Goal: Task Accomplishment & Management: Manage account settings

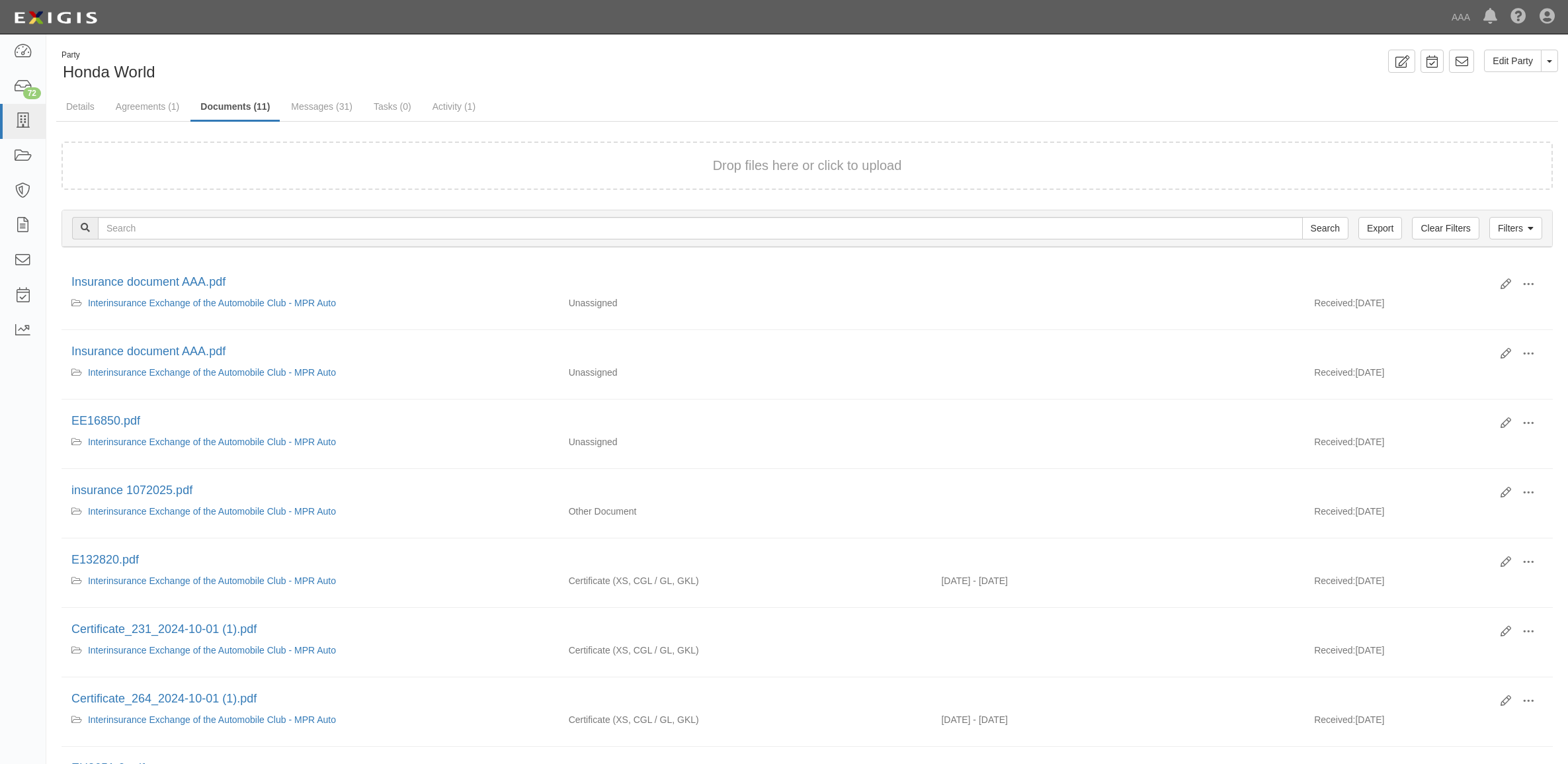
scroll to position [344, 0]
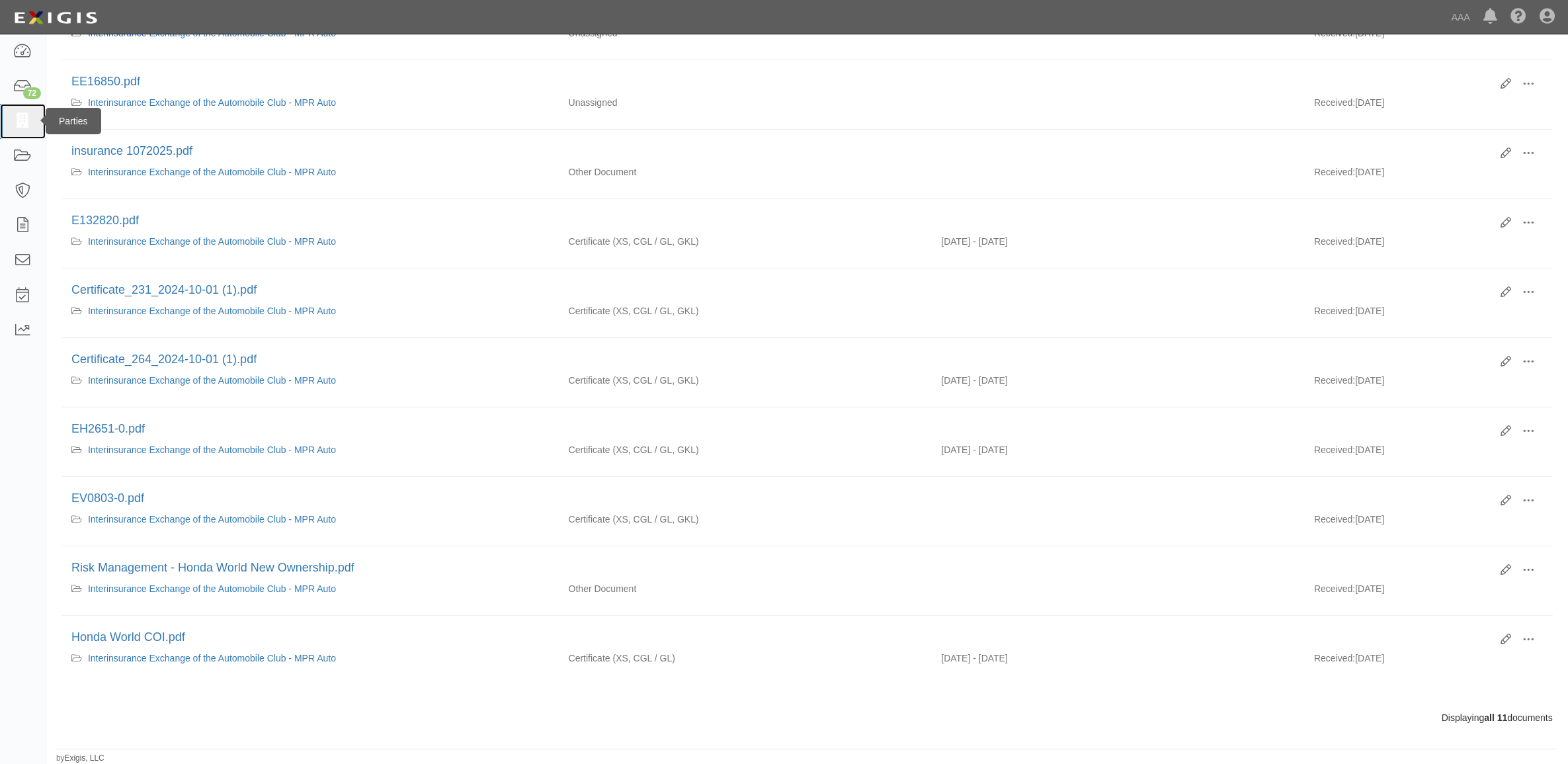
click at [22, 117] on icon at bounding box center [23, 121] width 19 height 15
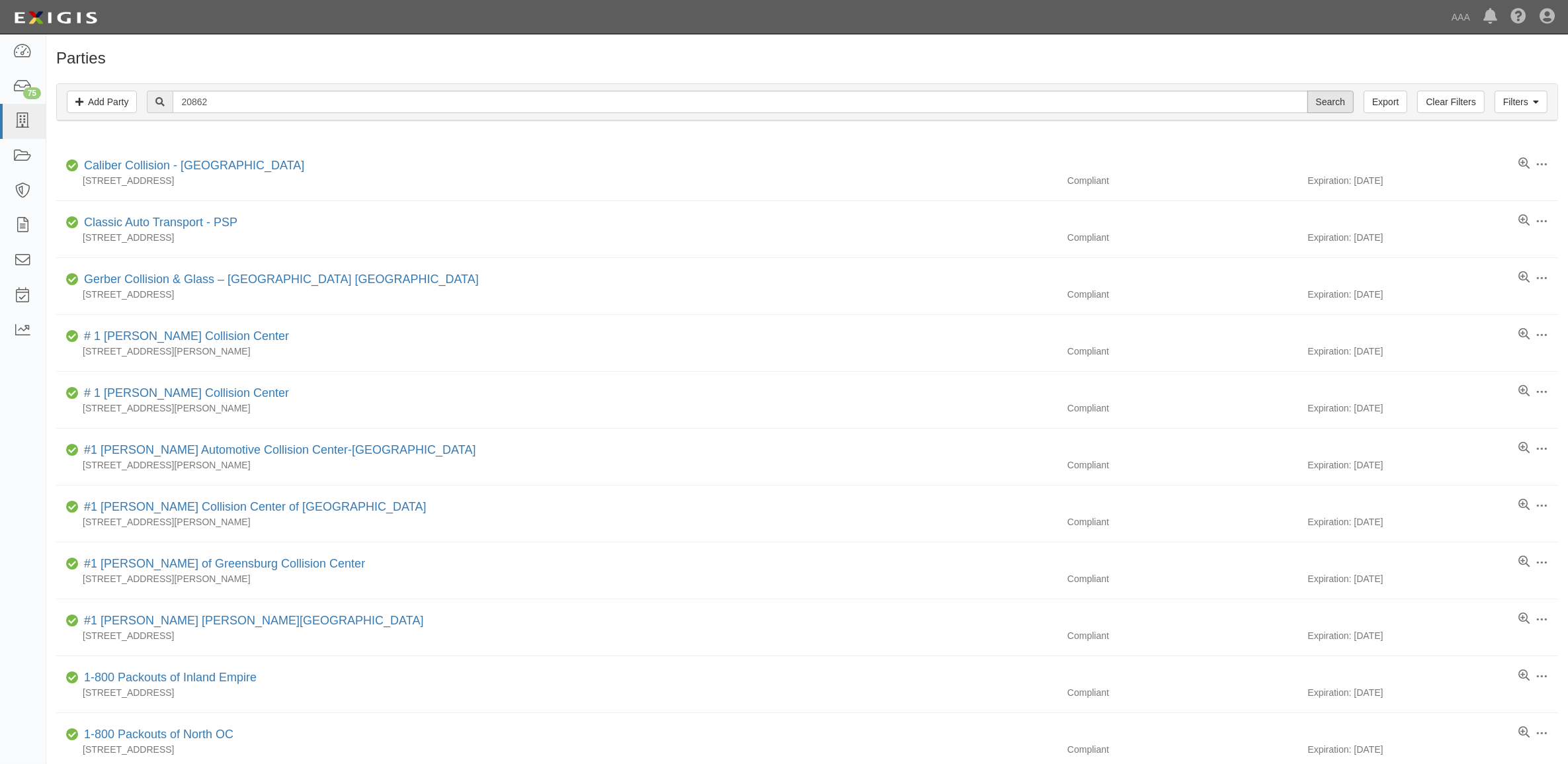
type input "20862"
click at [1333, 102] on input "Search" at bounding box center [1329, 101] width 46 height 23
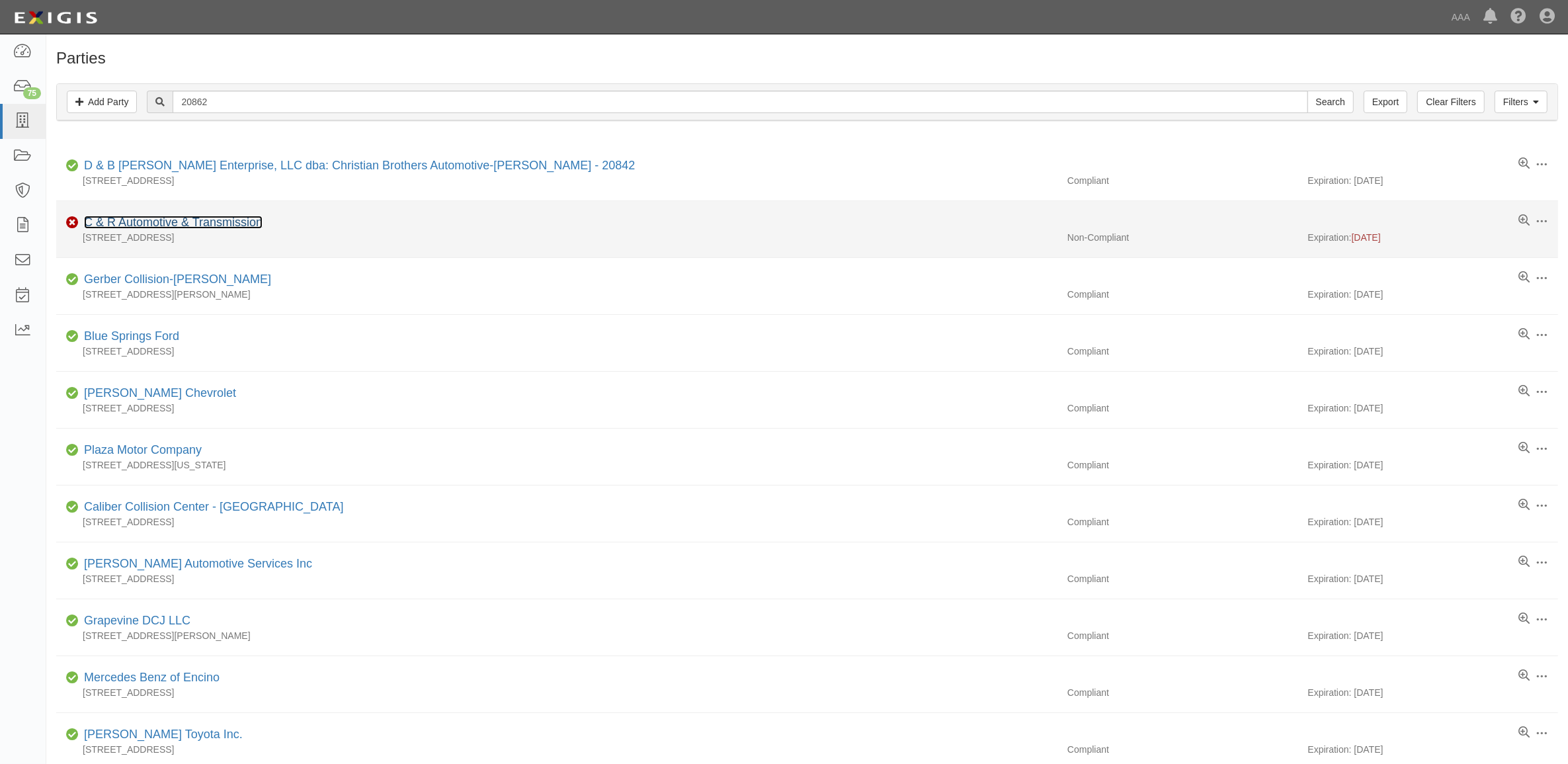
click at [207, 222] on link "C & R Automotive & Transmission" at bounding box center [173, 222] width 179 height 13
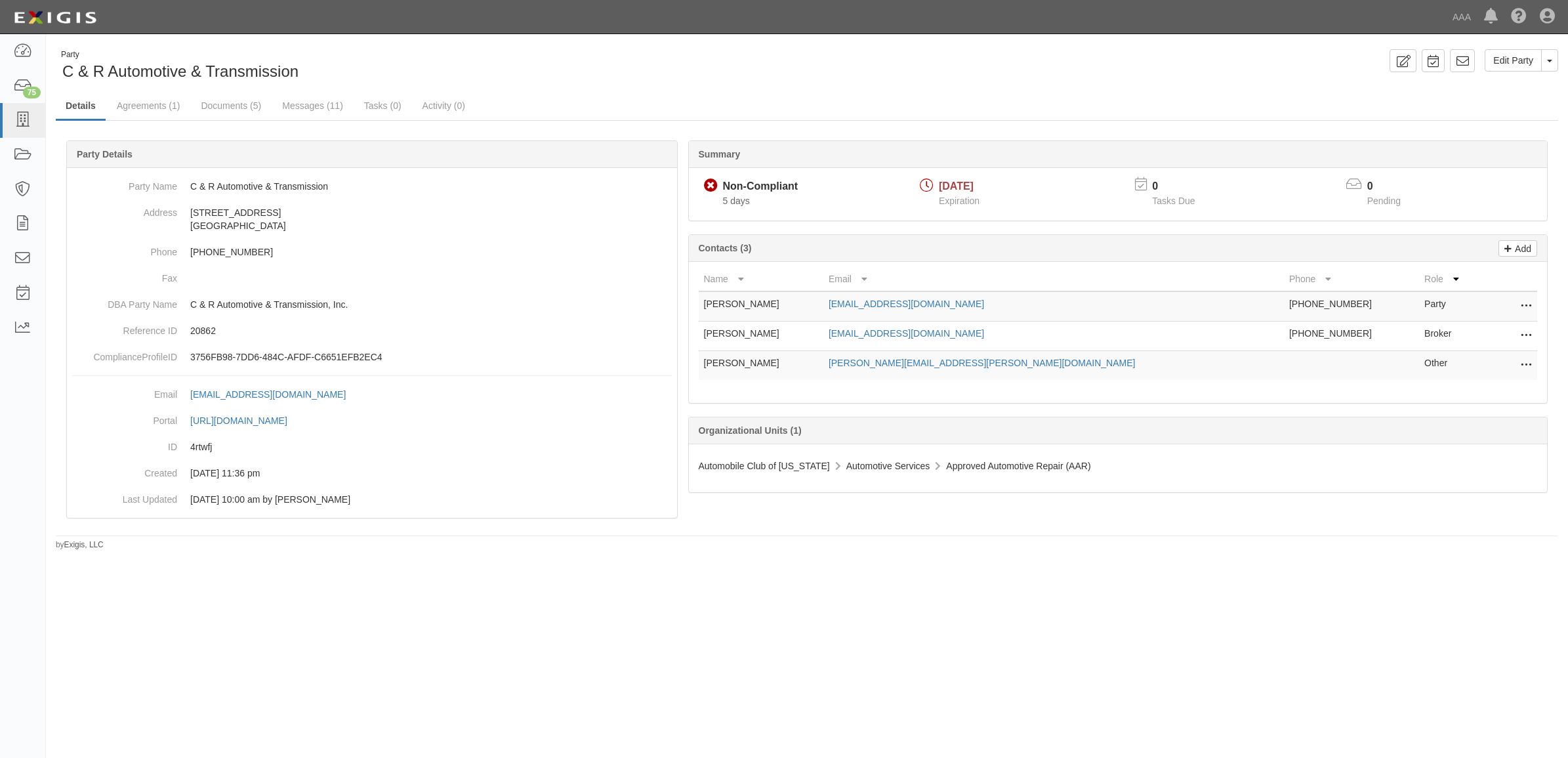
click at [1520, 332] on icon at bounding box center [1525, 336] width 10 height 17
click at [1520, 332] on link "Edit" at bounding box center [1479, 331] width 103 height 23
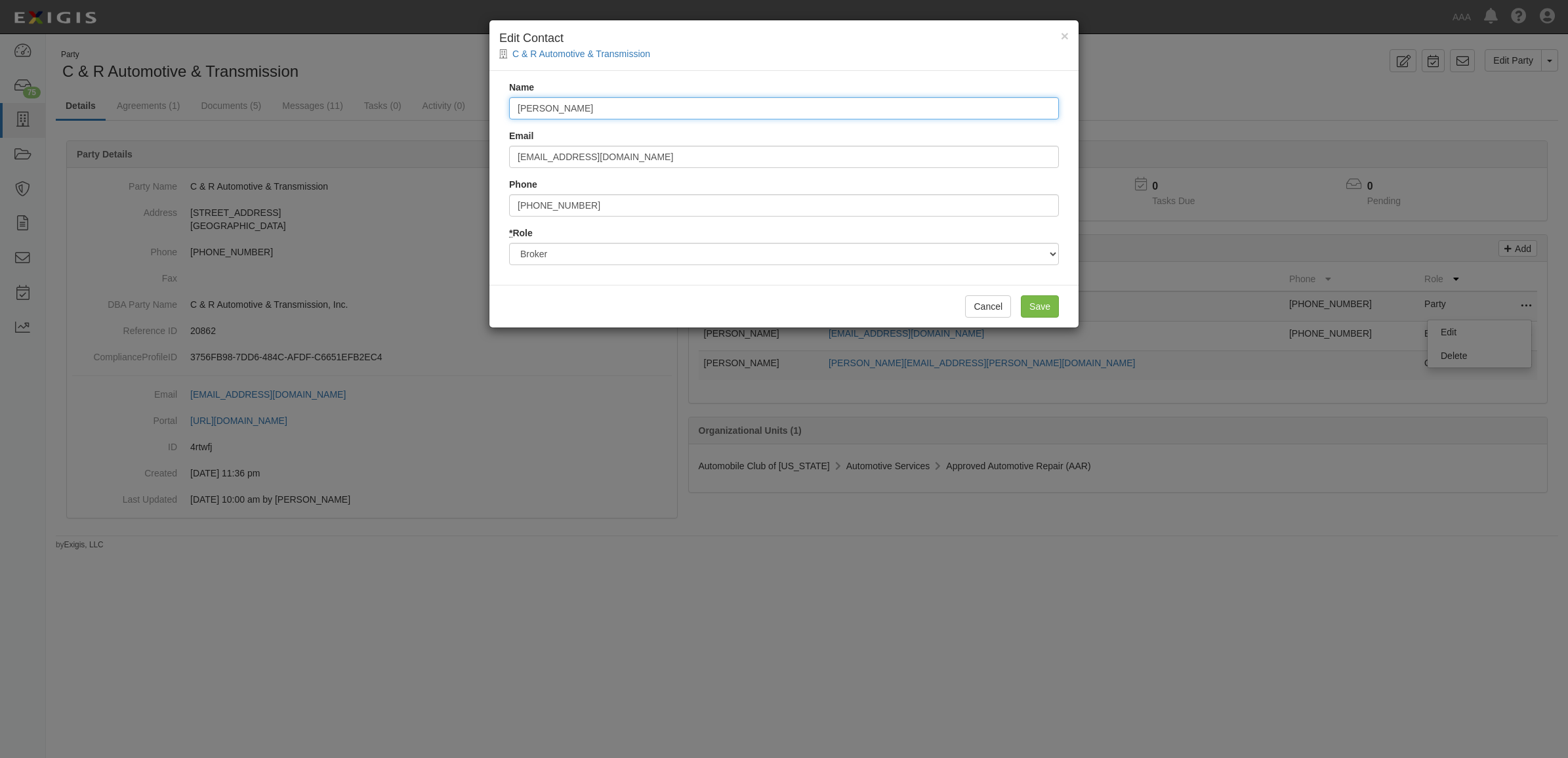
click at [681, 109] on input "Robert Huffman" at bounding box center [784, 108] width 550 height 22
drag, startPoint x: 683, startPoint y: 112, endPoint x: 386, endPoint y: 84, distance: 298.3
click at [385, 88] on div "× Edit Contact C & R Automotive & Transmission Name Robert Huffman Email rhuffm…" at bounding box center [784, 379] width 1568 height 758
type input "[PERSON_NAME]"
type input "kkelly@huffmaninsurancegroup.com"
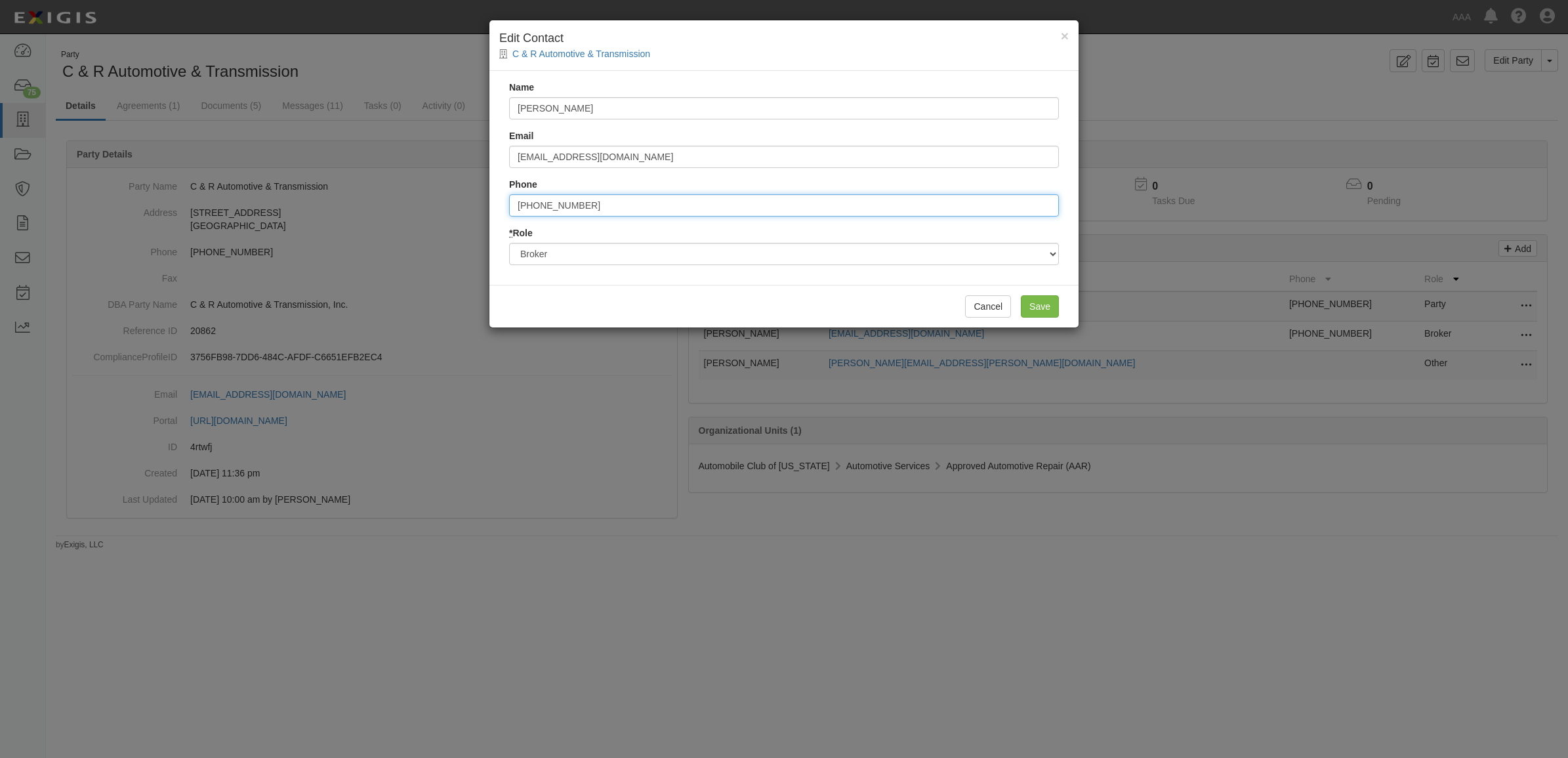
type input "6603721168"
click at [1038, 310] on input "Save" at bounding box center [1039, 307] width 38 height 22
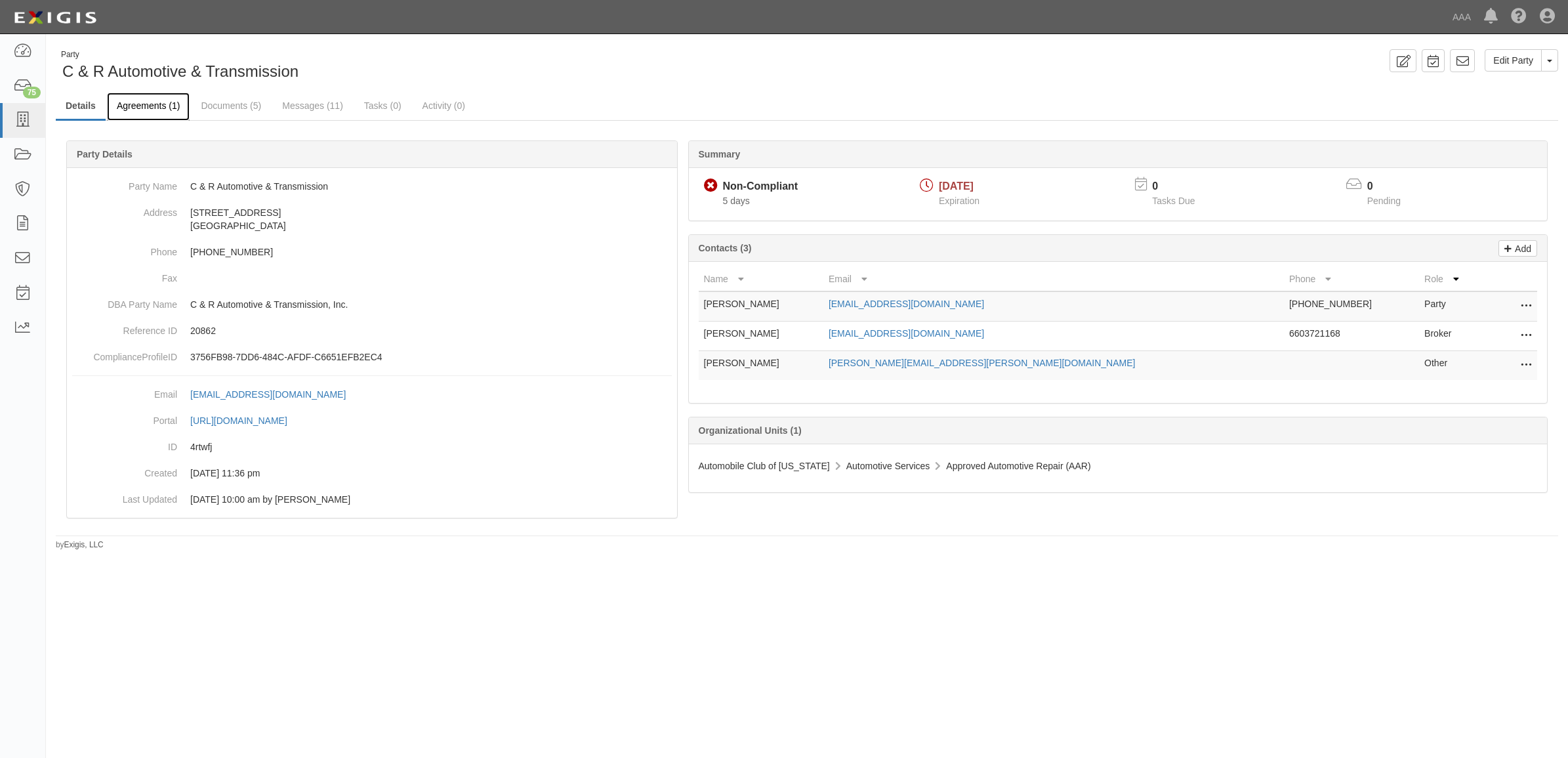
click at [155, 103] on link "Agreements (1)" at bounding box center [148, 106] width 83 height 28
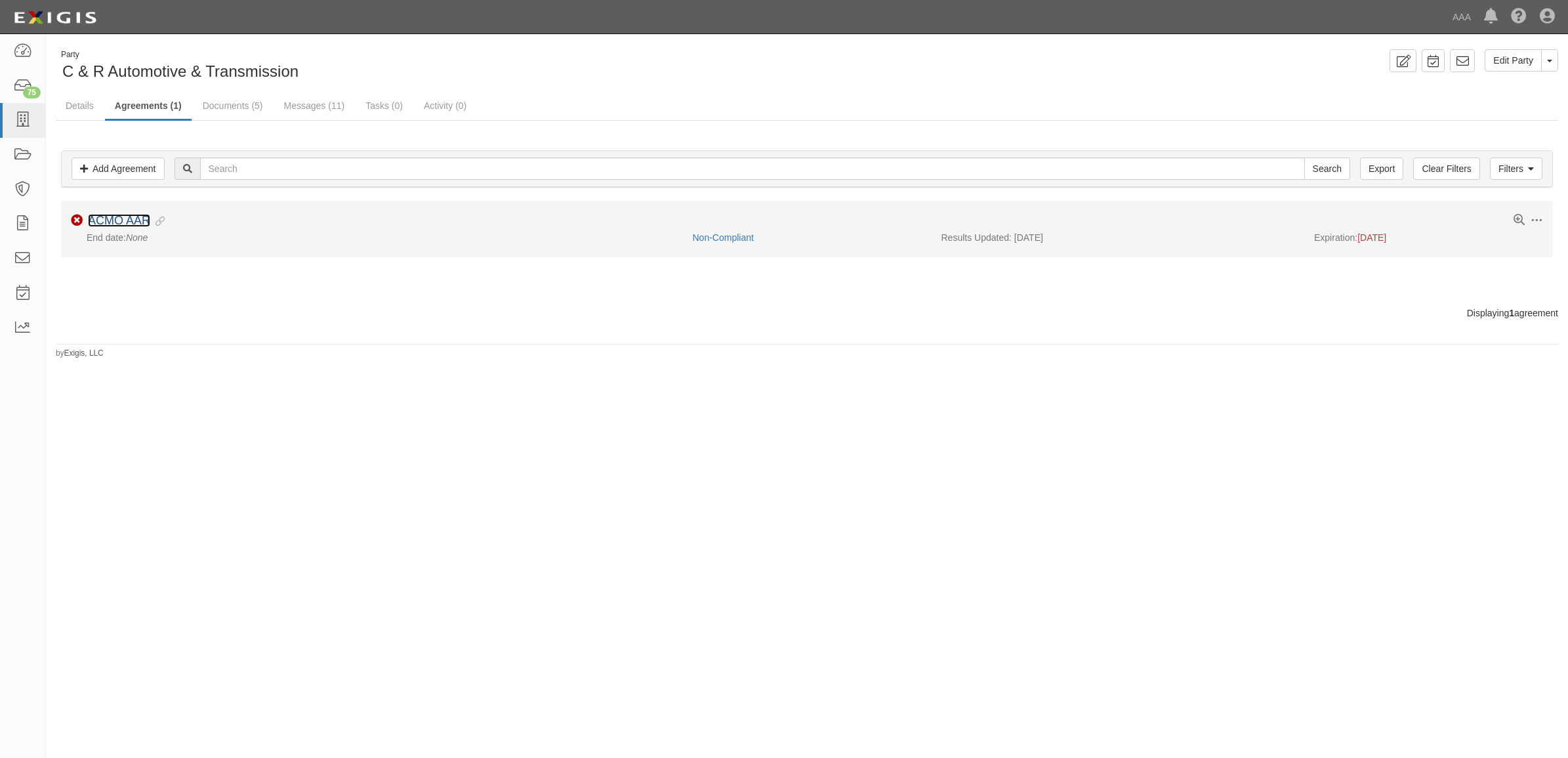
click at [133, 218] on link "ACMO AAR" at bounding box center [118, 220] width 62 height 13
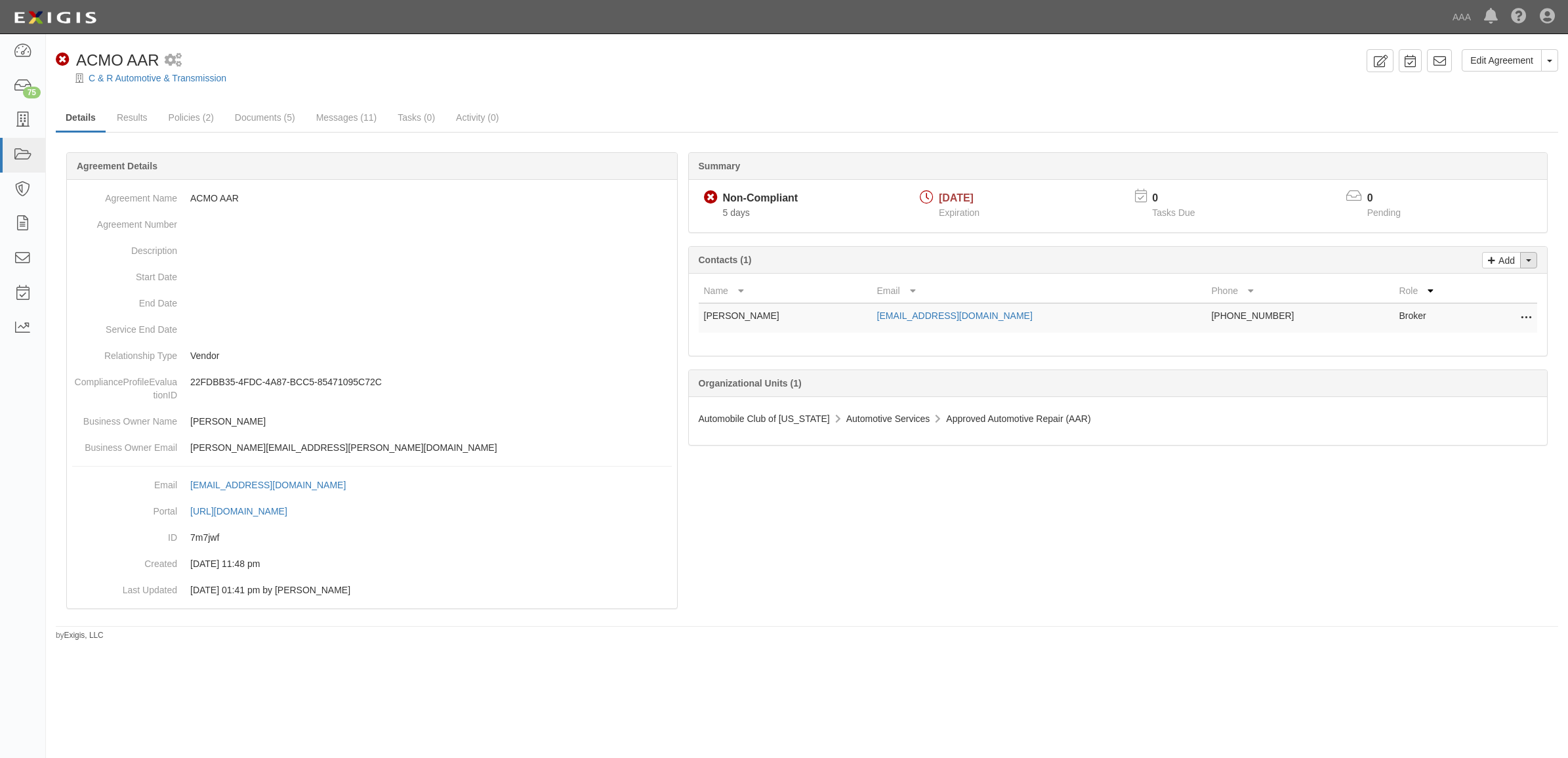
click at [1529, 262] on span "button" at bounding box center [1529, 260] width 6 height 3
click at [1474, 289] on link "Change contacts" at bounding box center [1484, 283] width 103 height 17
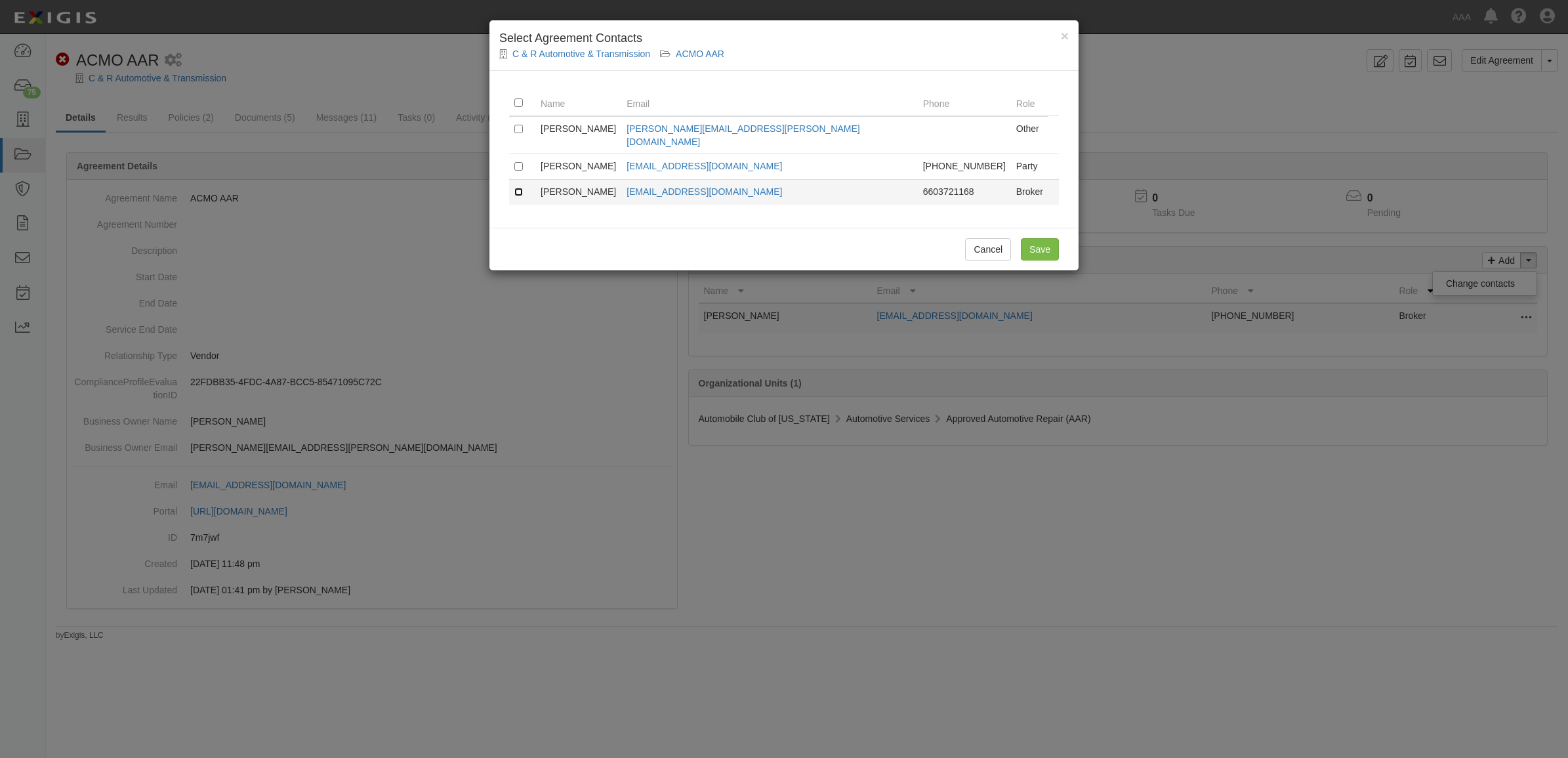
click at [522, 187] on input "checkbox" at bounding box center [518, 191] width 8 height 8
checkbox input "true"
click at [1029, 238] on input "Save" at bounding box center [1039, 249] width 38 height 22
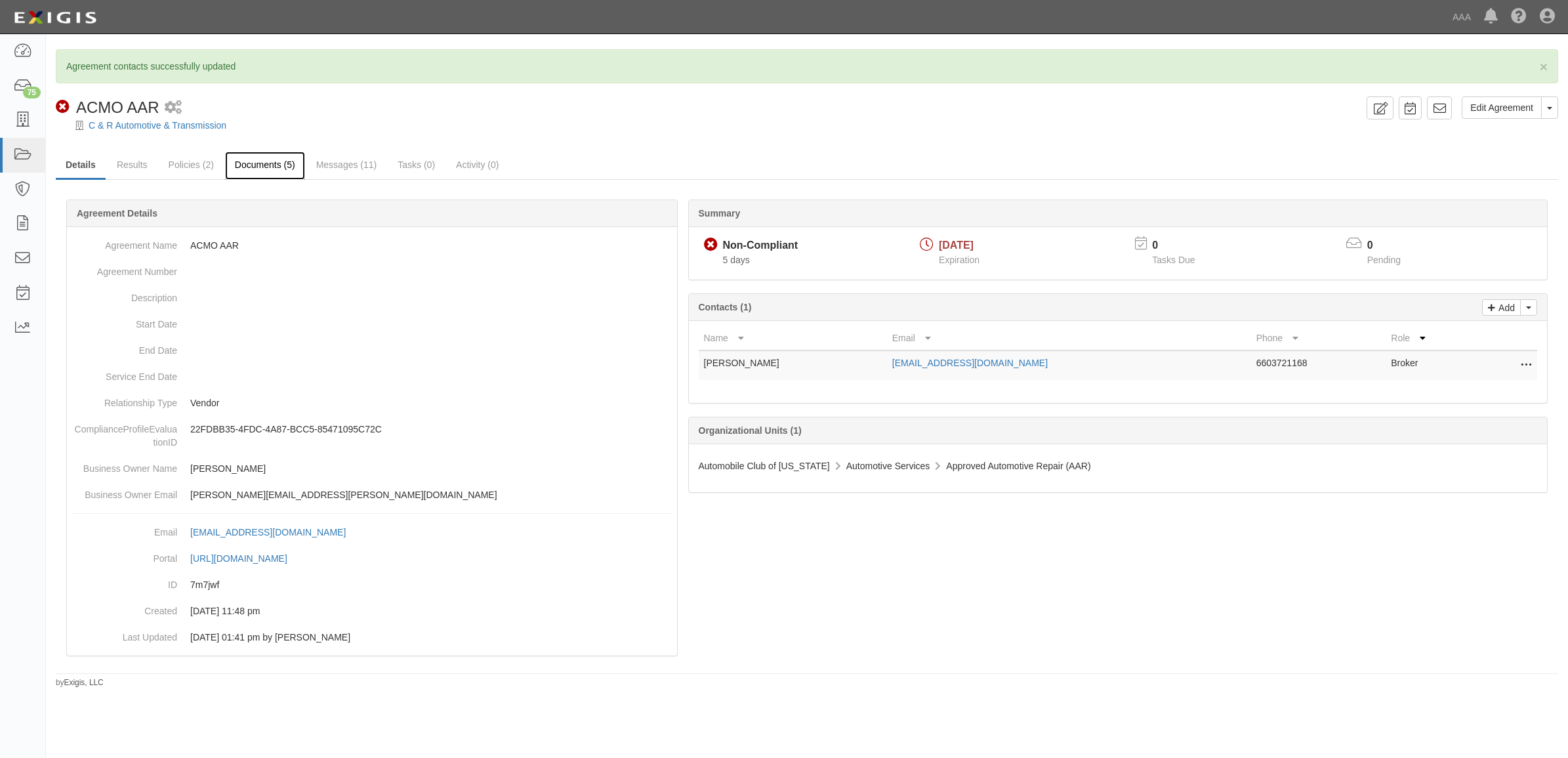
click at [281, 161] on link "Documents (5)" at bounding box center [265, 166] width 80 height 28
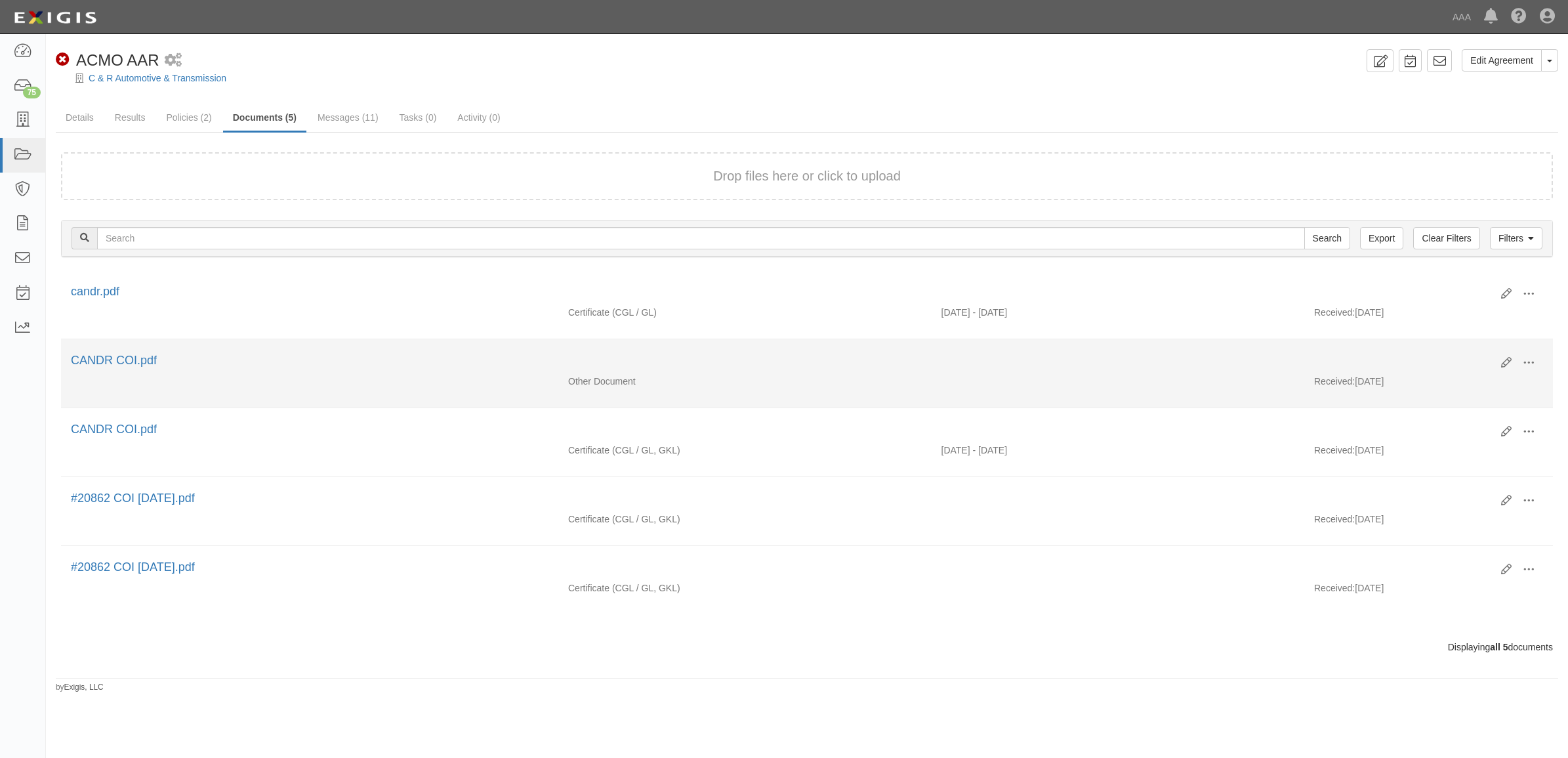
drag, startPoint x: 1149, startPoint y: 382, endPoint x: 1175, endPoint y: 402, distance: 32.8
click at [1149, 382] on div "Other Document Received: 09/19/2024" at bounding box center [806, 384] width 1492 height 20
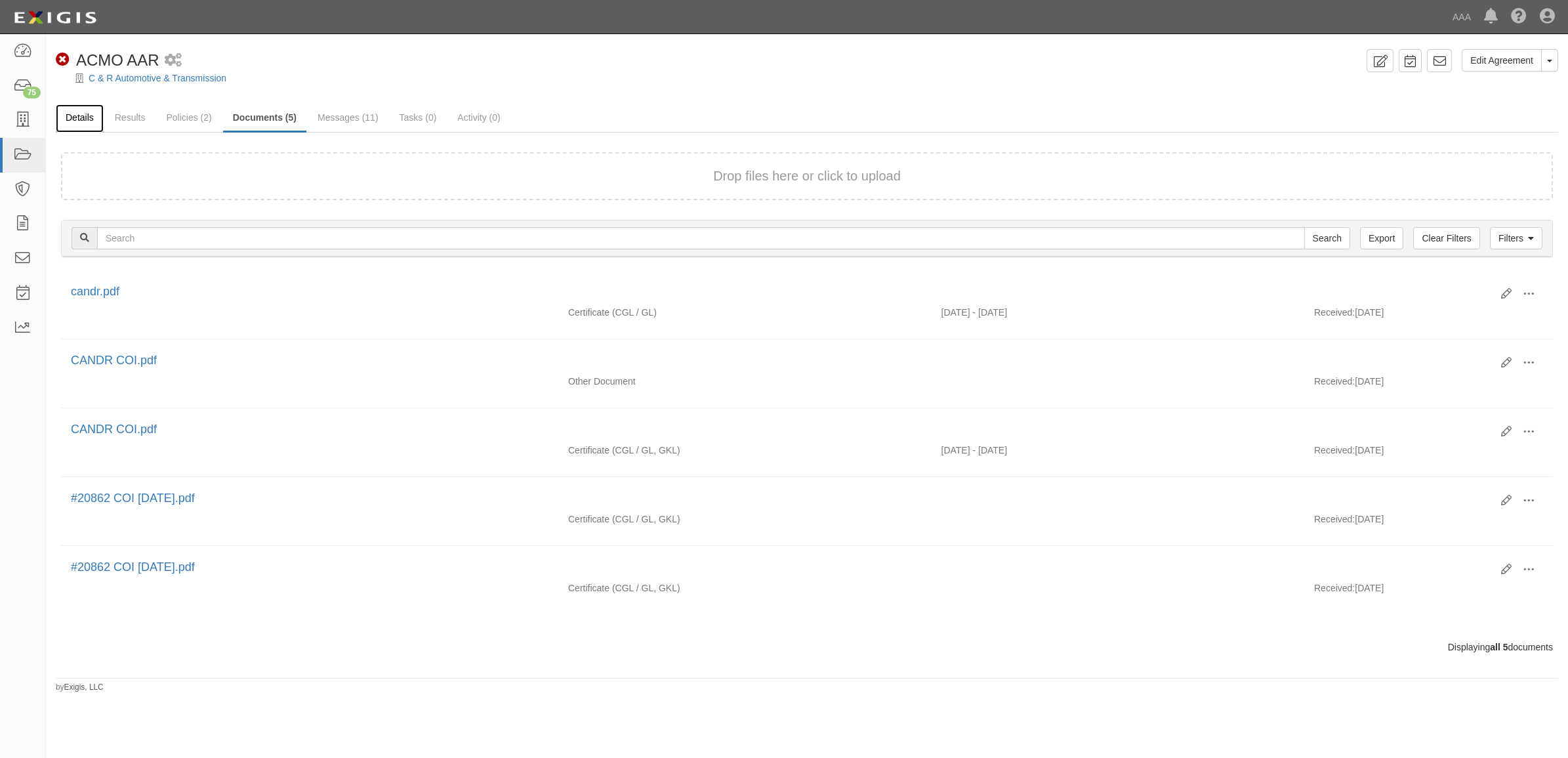
click at [92, 112] on link "Details" at bounding box center [79, 118] width 48 height 28
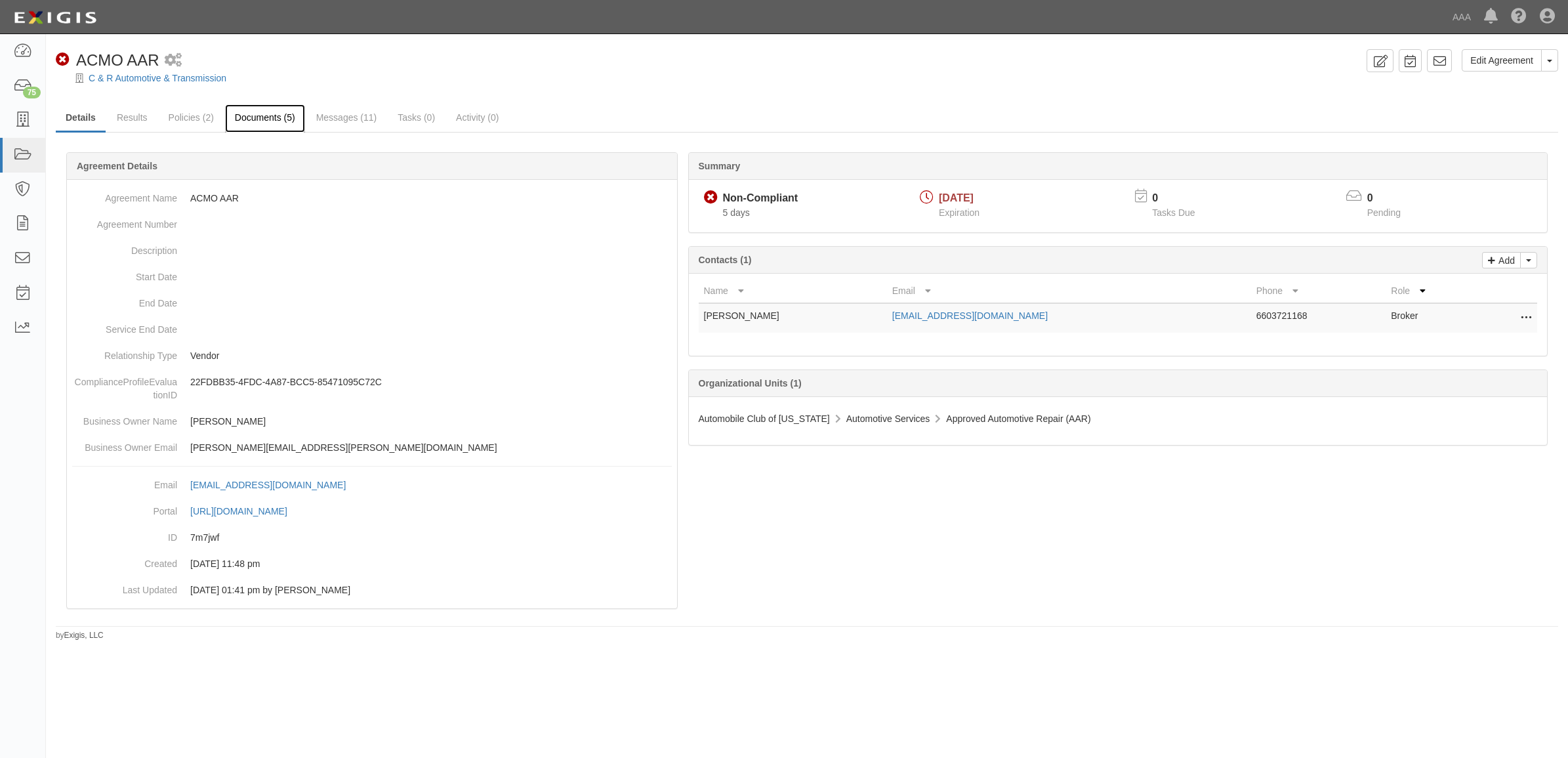
click at [281, 122] on link "Documents (5)" at bounding box center [265, 118] width 80 height 28
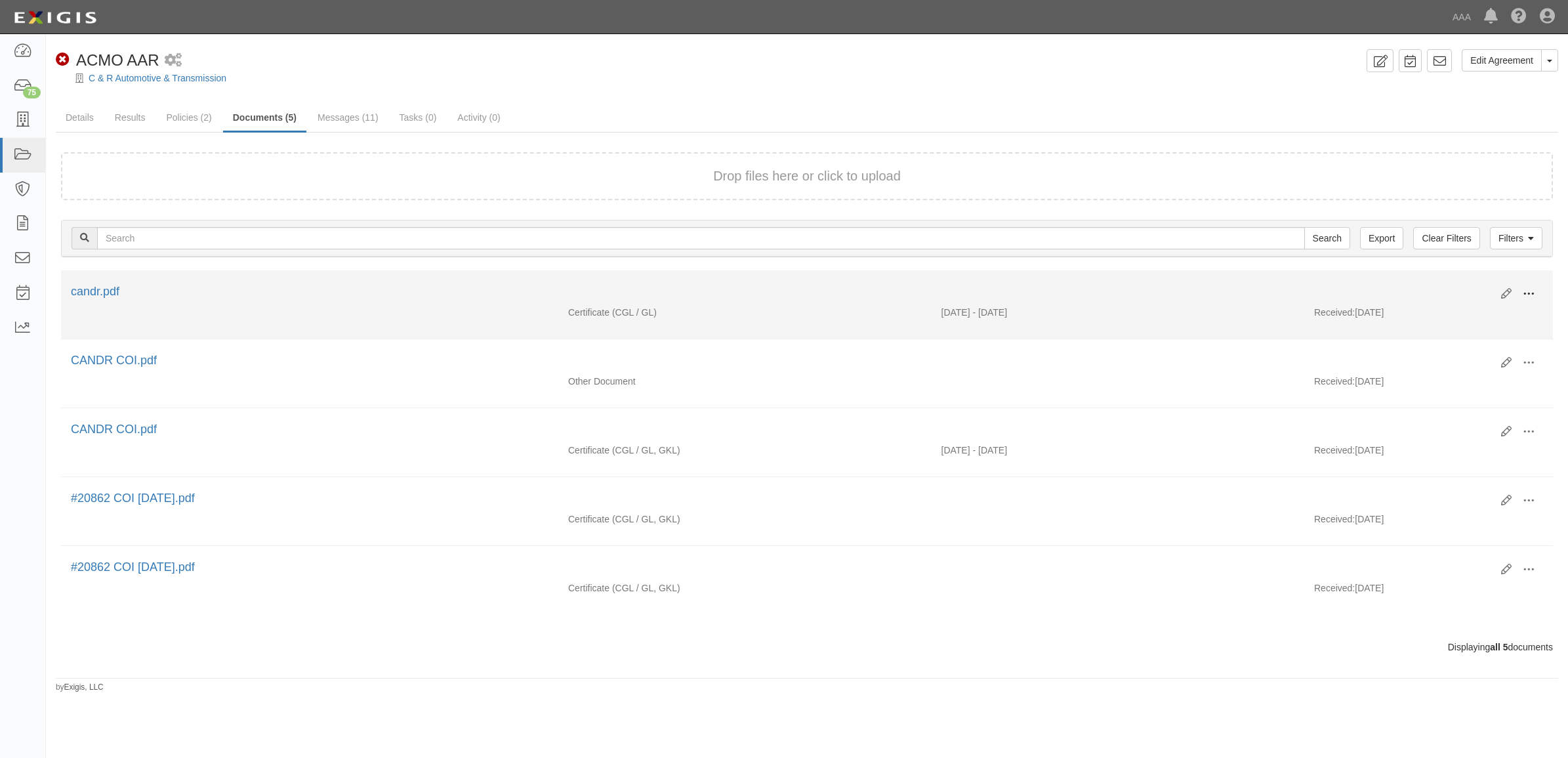
click at [1527, 294] on span at bounding box center [1528, 294] width 12 height 12
click at [1463, 317] on link "View" at bounding box center [1465, 312] width 103 height 23
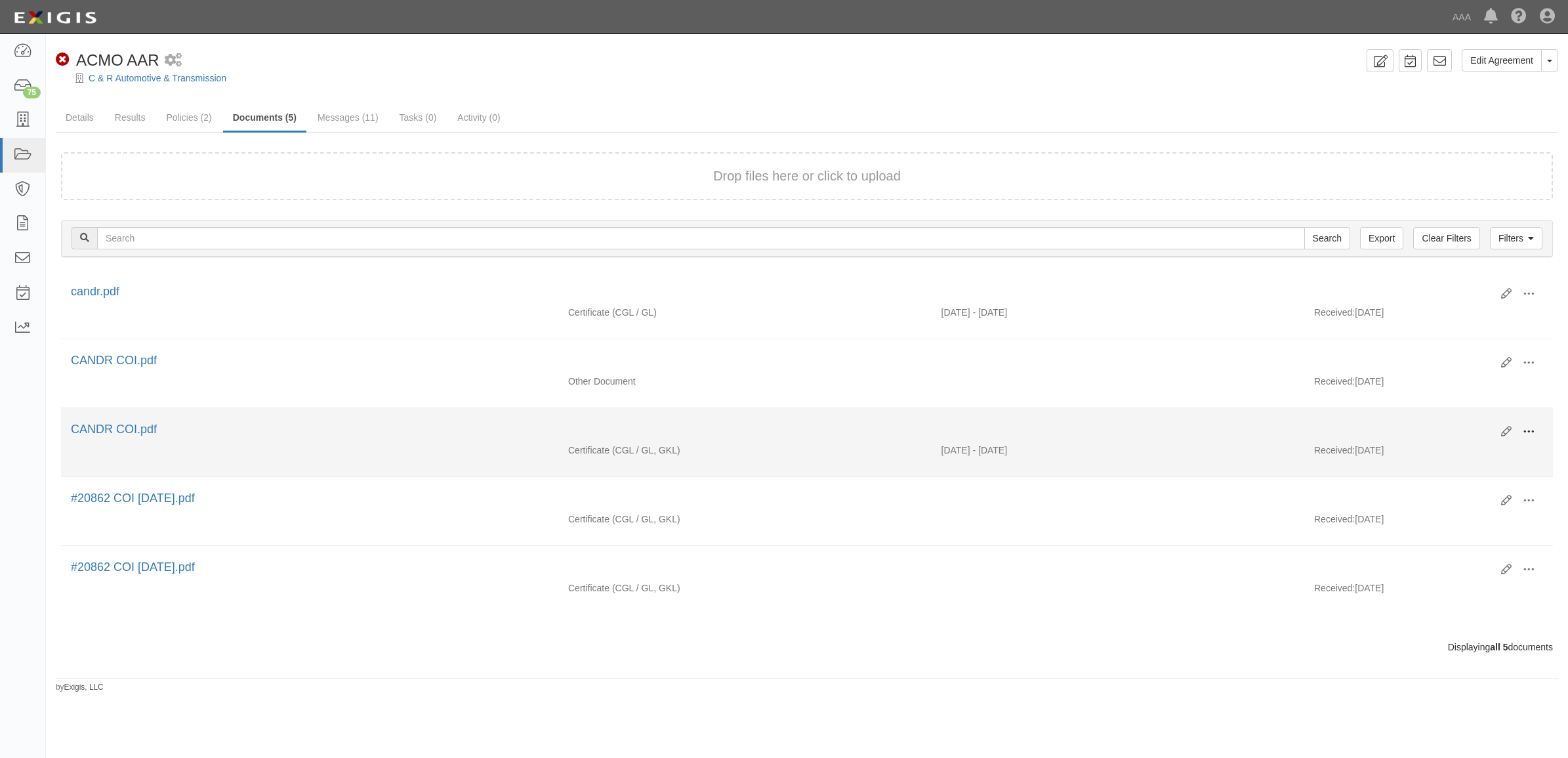
click at [1531, 434] on span at bounding box center [1528, 432] width 12 height 12
click at [1442, 453] on link "View" at bounding box center [1465, 450] width 103 height 23
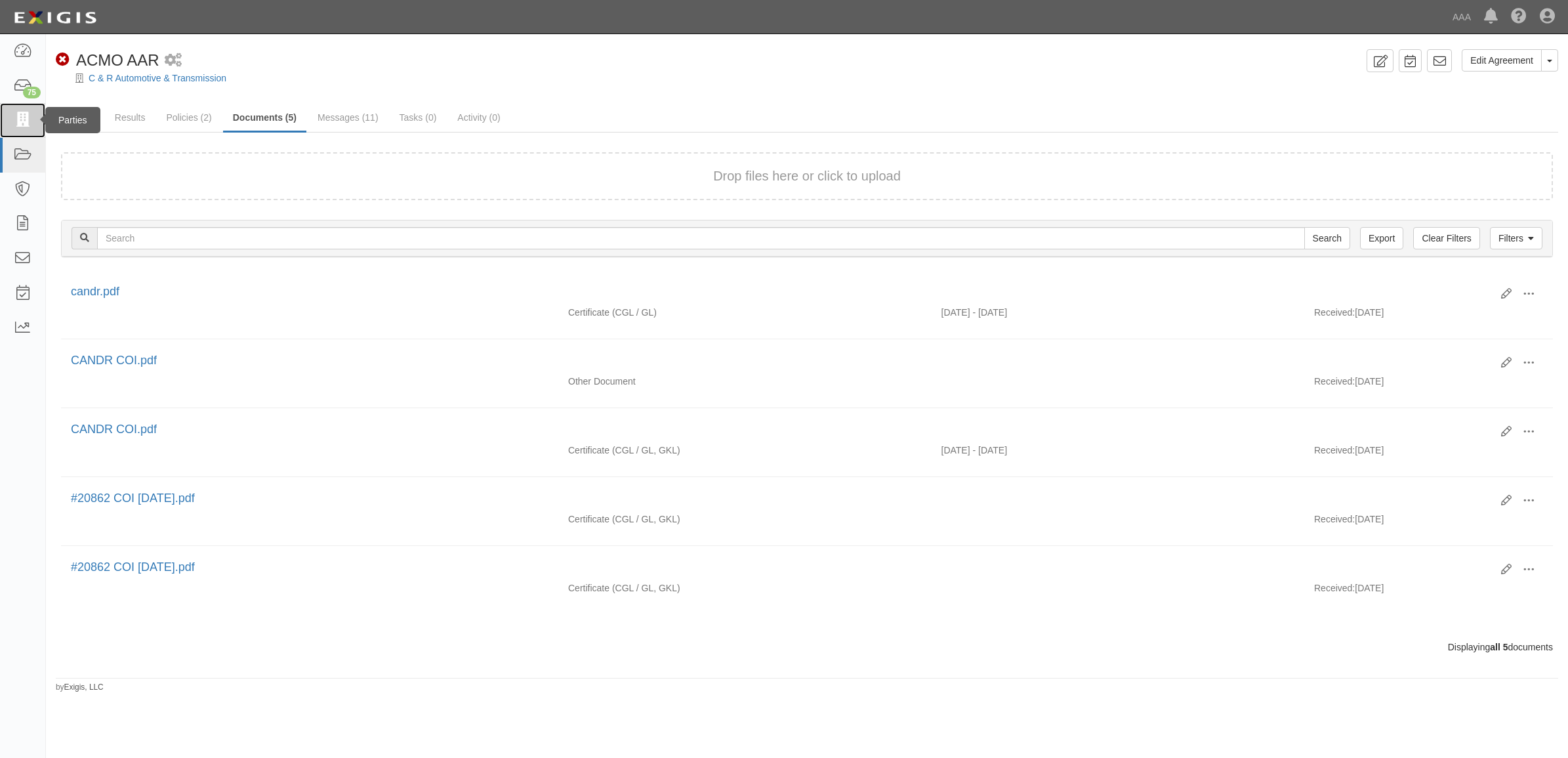
click at [21, 116] on icon at bounding box center [22, 120] width 19 height 15
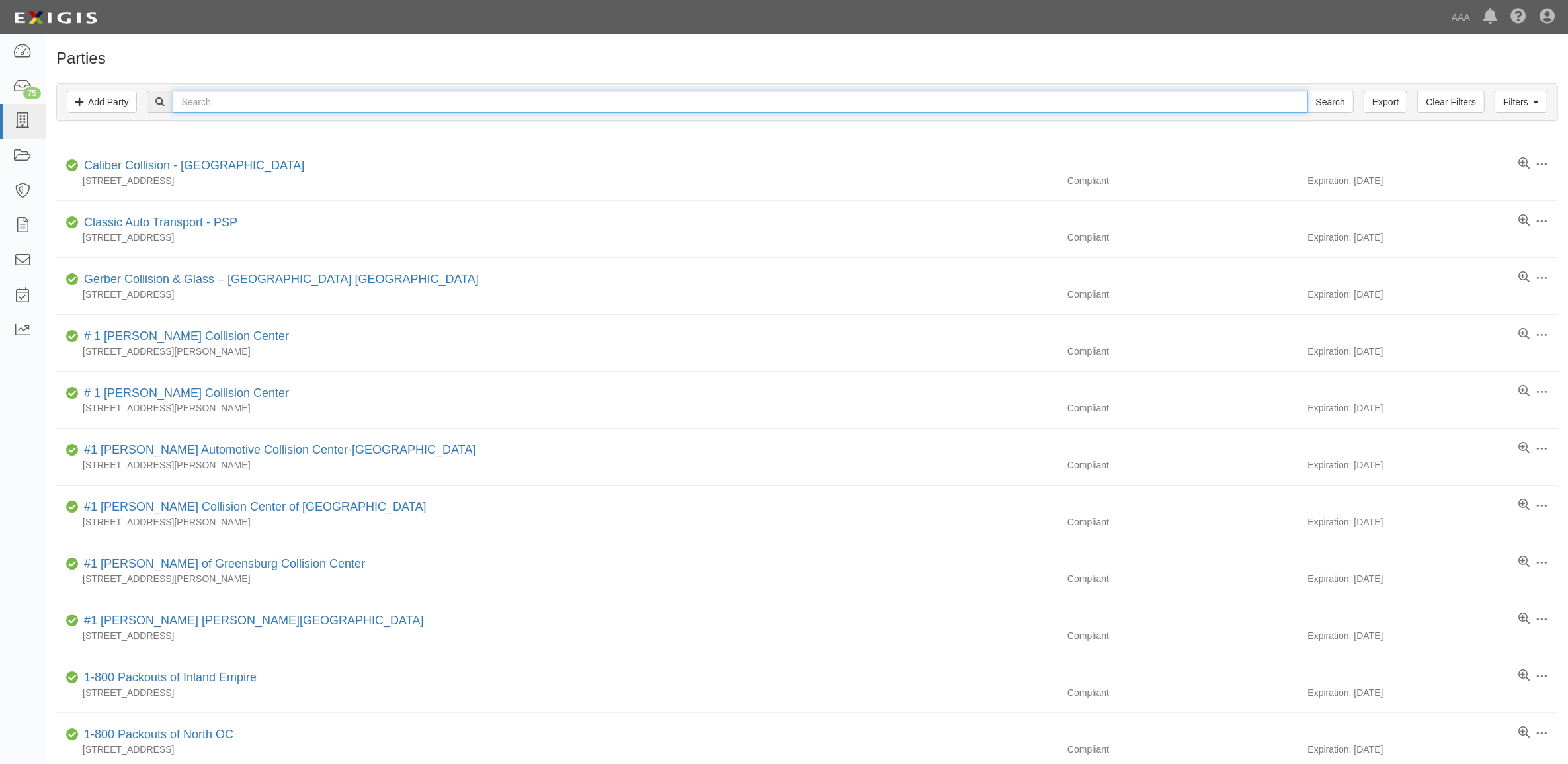
click at [463, 108] on input "text" at bounding box center [740, 101] width 1135 height 23
type input "282261"
click at [1307, 90] on input "Search" at bounding box center [1329, 101] width 46 height 23
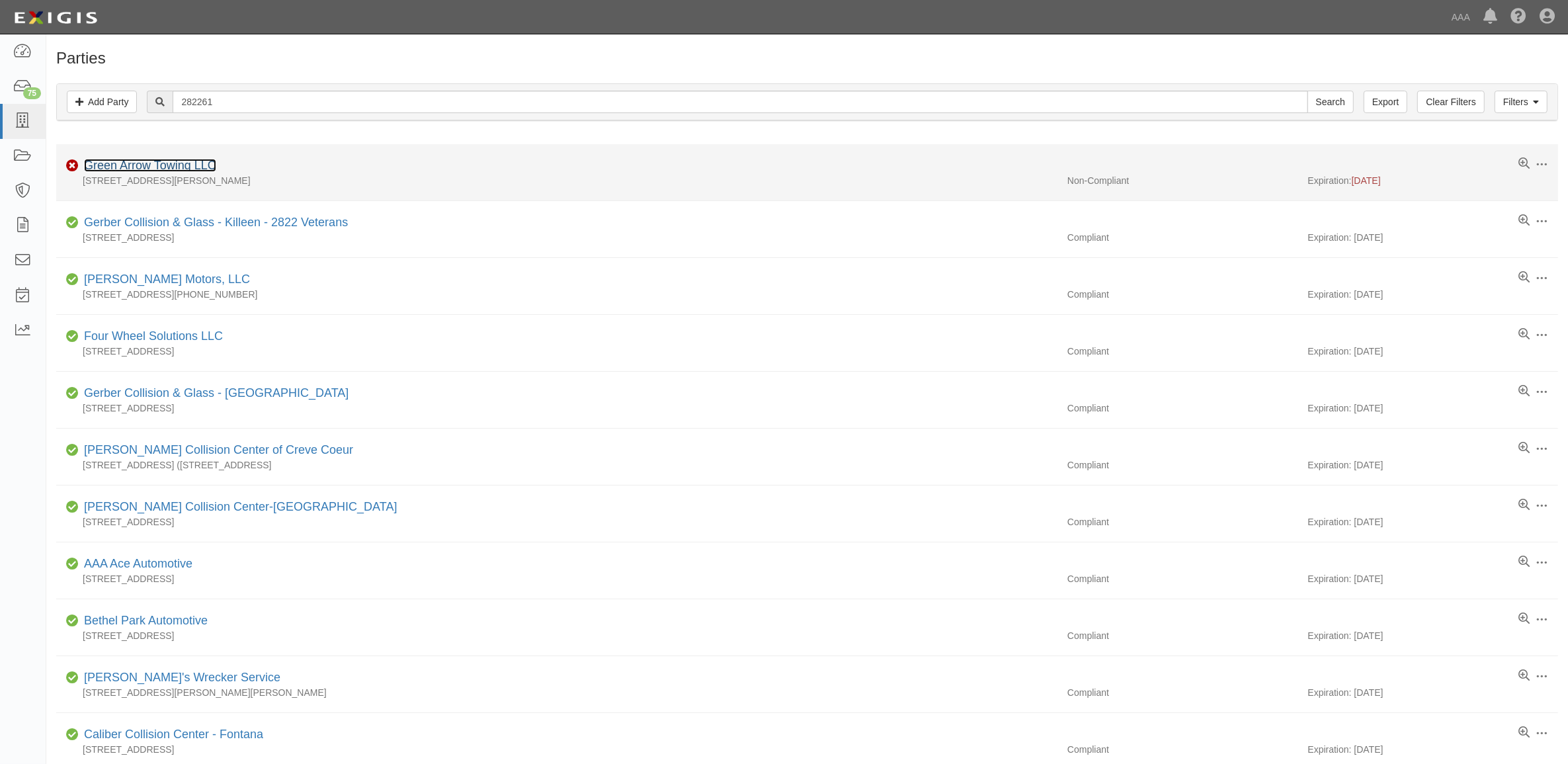
click at [177, 168] on link "Green Arrow Towing LLC" at bounding box center [149, 165] width 132 height 13
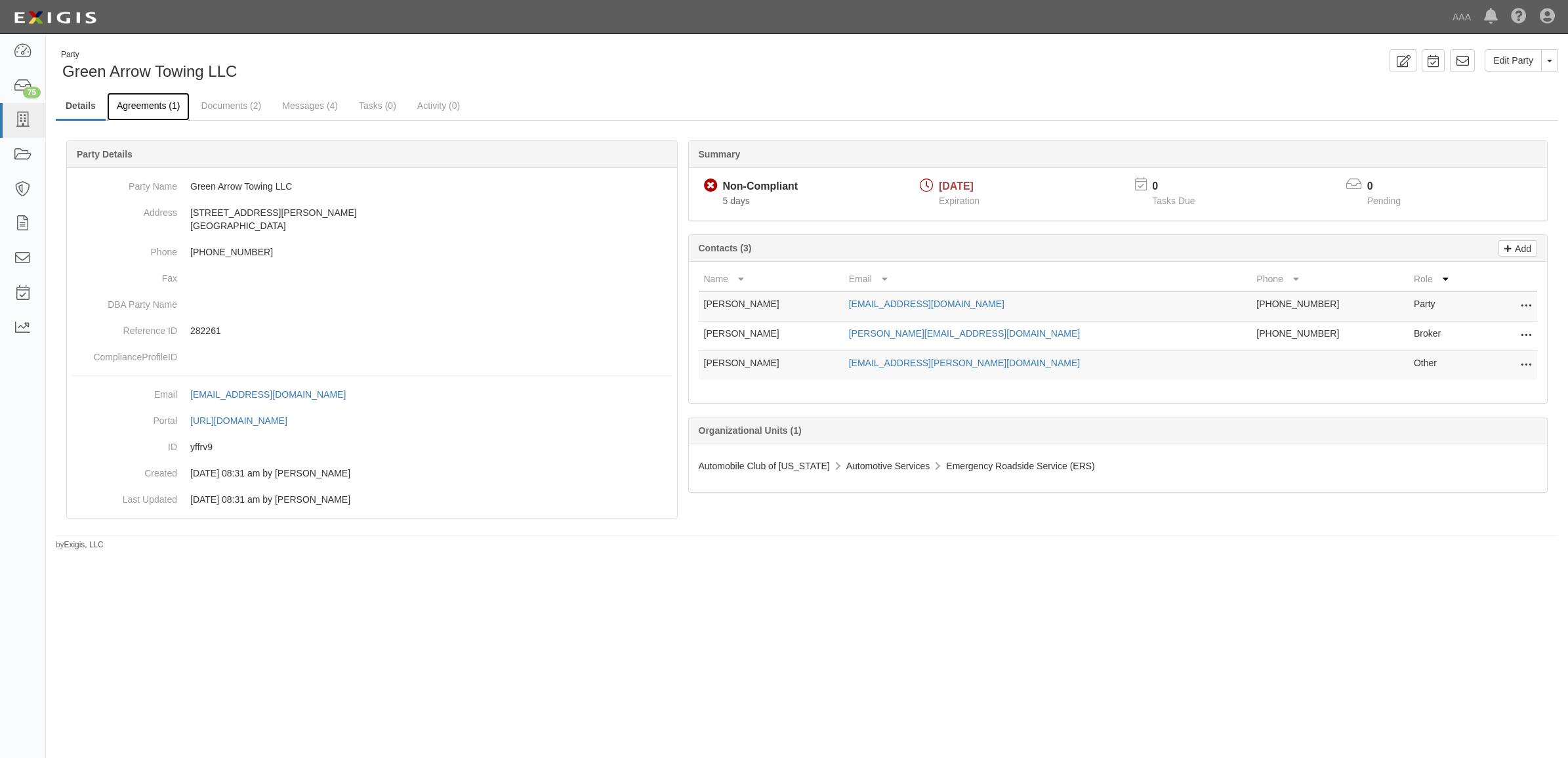
drag, startPoint x: 160, startPoint y: 103, endPoint x: 263, endPoint y: 123, distance: 104.9
click at [160, 103] on link "Agreements (1)" at bounding box center [148, 105] width 83 height 26
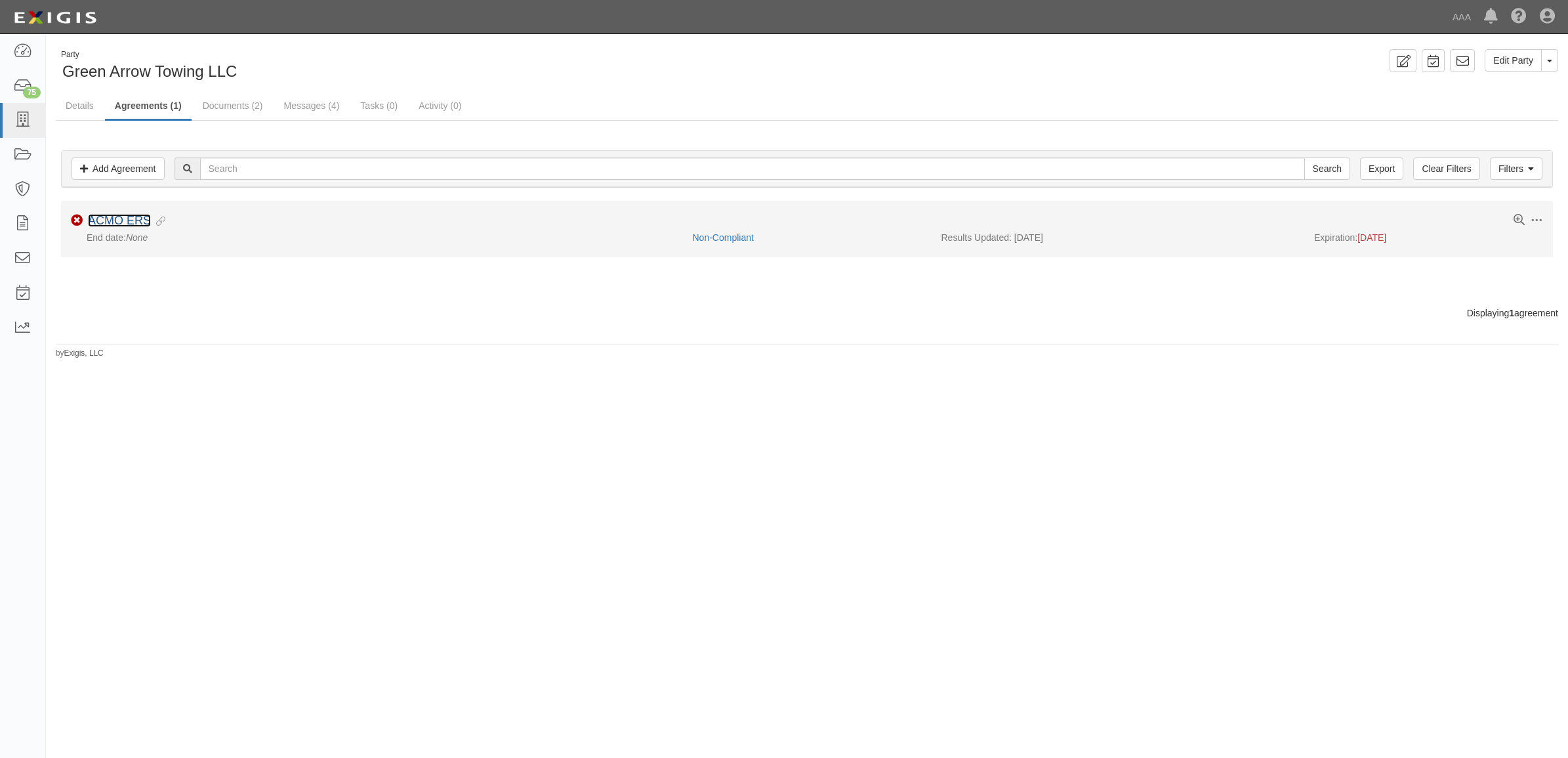
click at [132, 218] on link "ACMO ERS" at bounding box center [119, 220] width 63 height 13
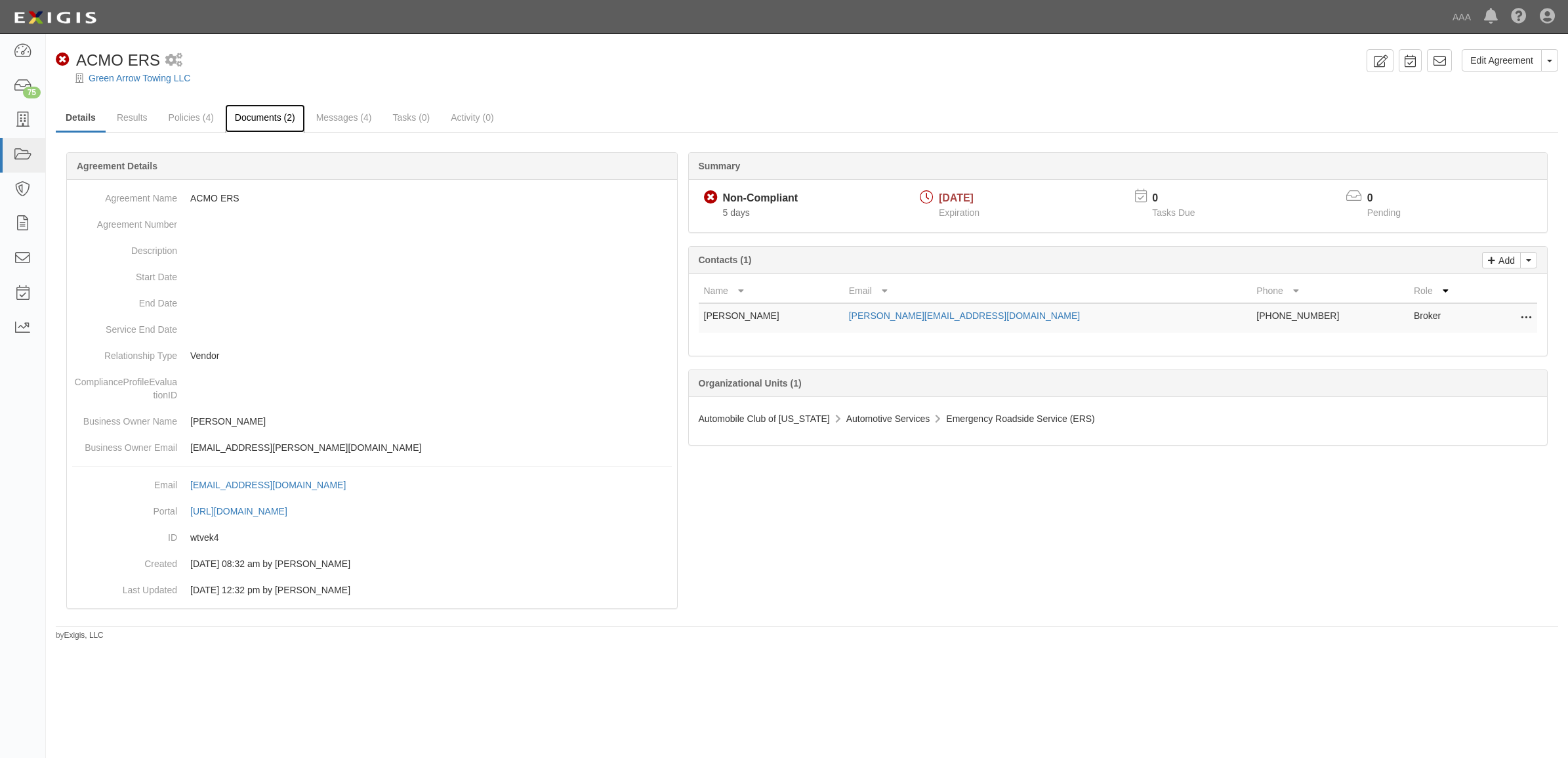
click at [260, 118] on link "Documents (2)" at bounding box center [265, 118] width 80 height 28
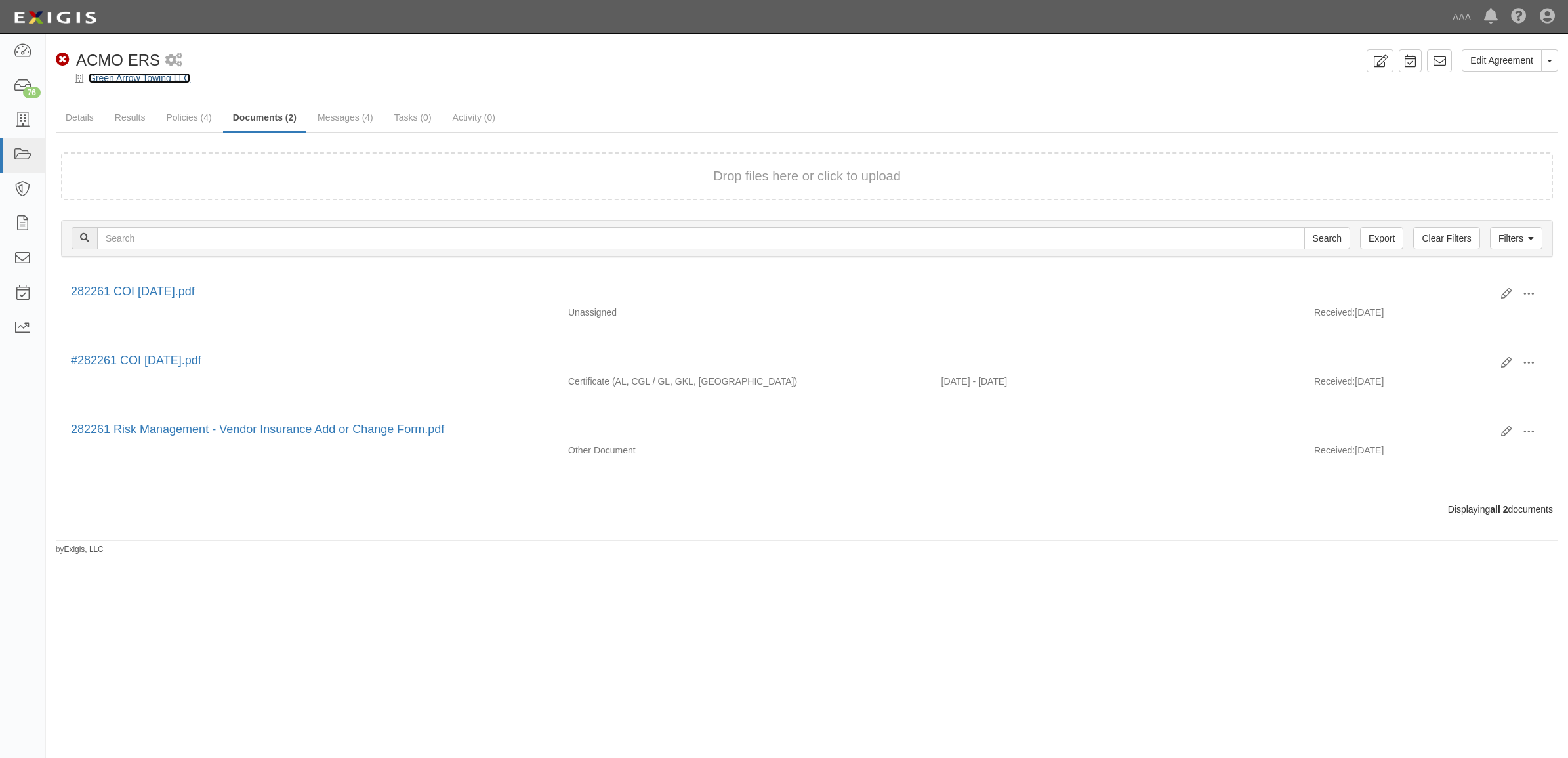
click at [131, 81] on link "Green Arrow Towing LLC" at bounding box center [139, 77] width 102 height 10
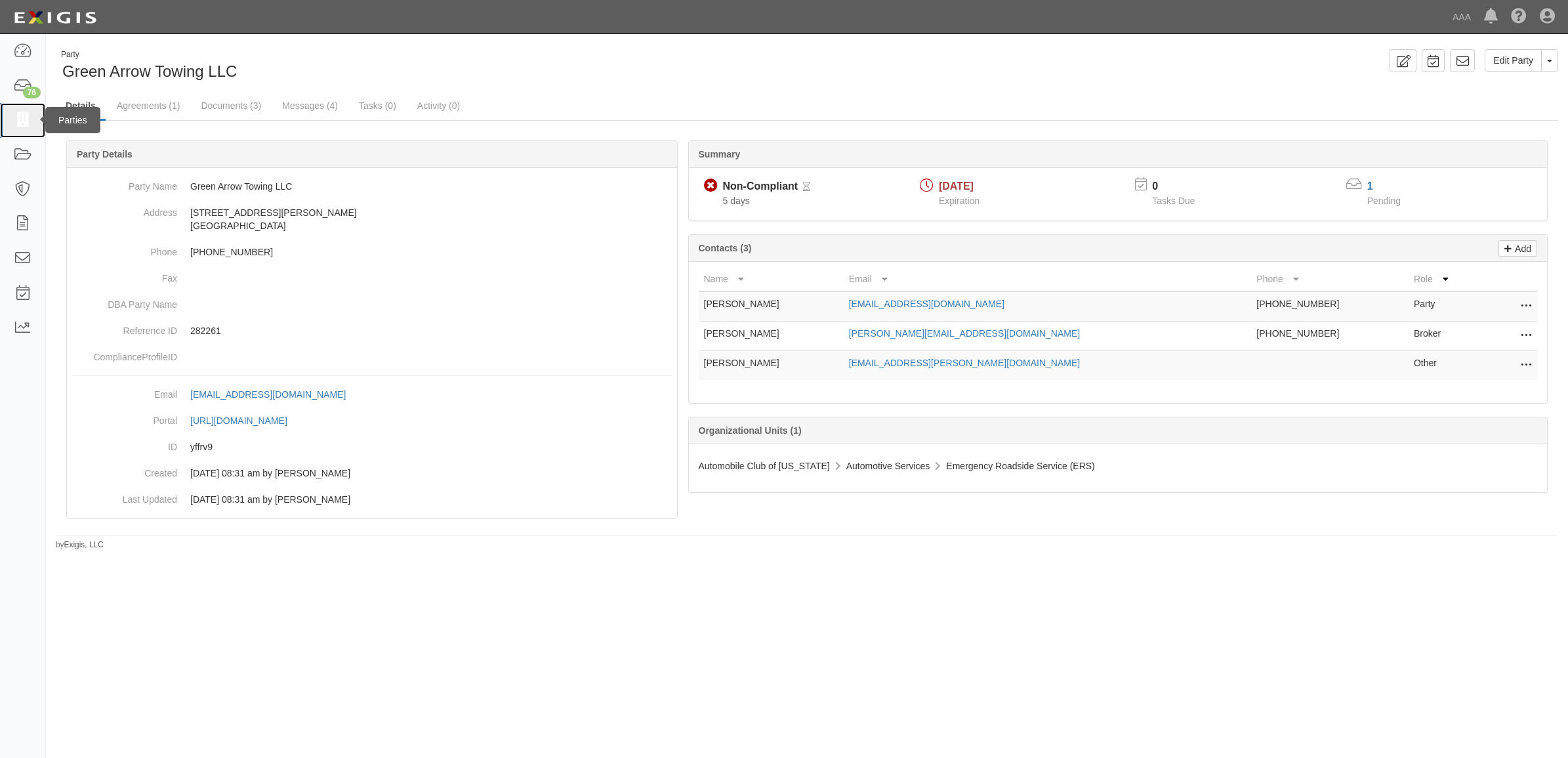
click at [33, 122] on link at bounding box center [22, 119] width 46 height 34
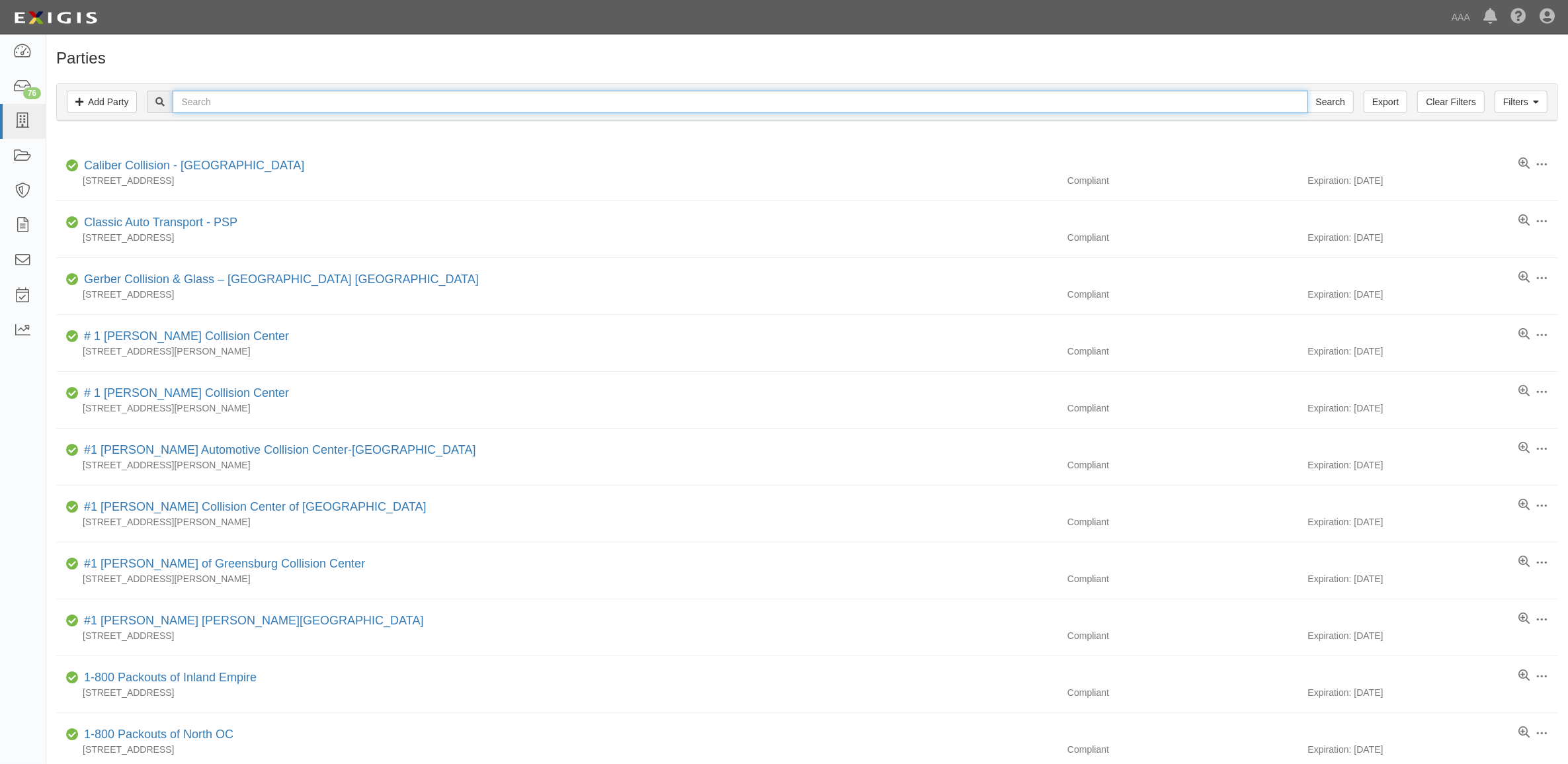
click at [337, 106] on input "text" at bounding box center [740, 101] width 1135 height 23
type input "366638"
click at [1307, 90] on input "Search" at bounding box center [1329, 101] width 46 height 23
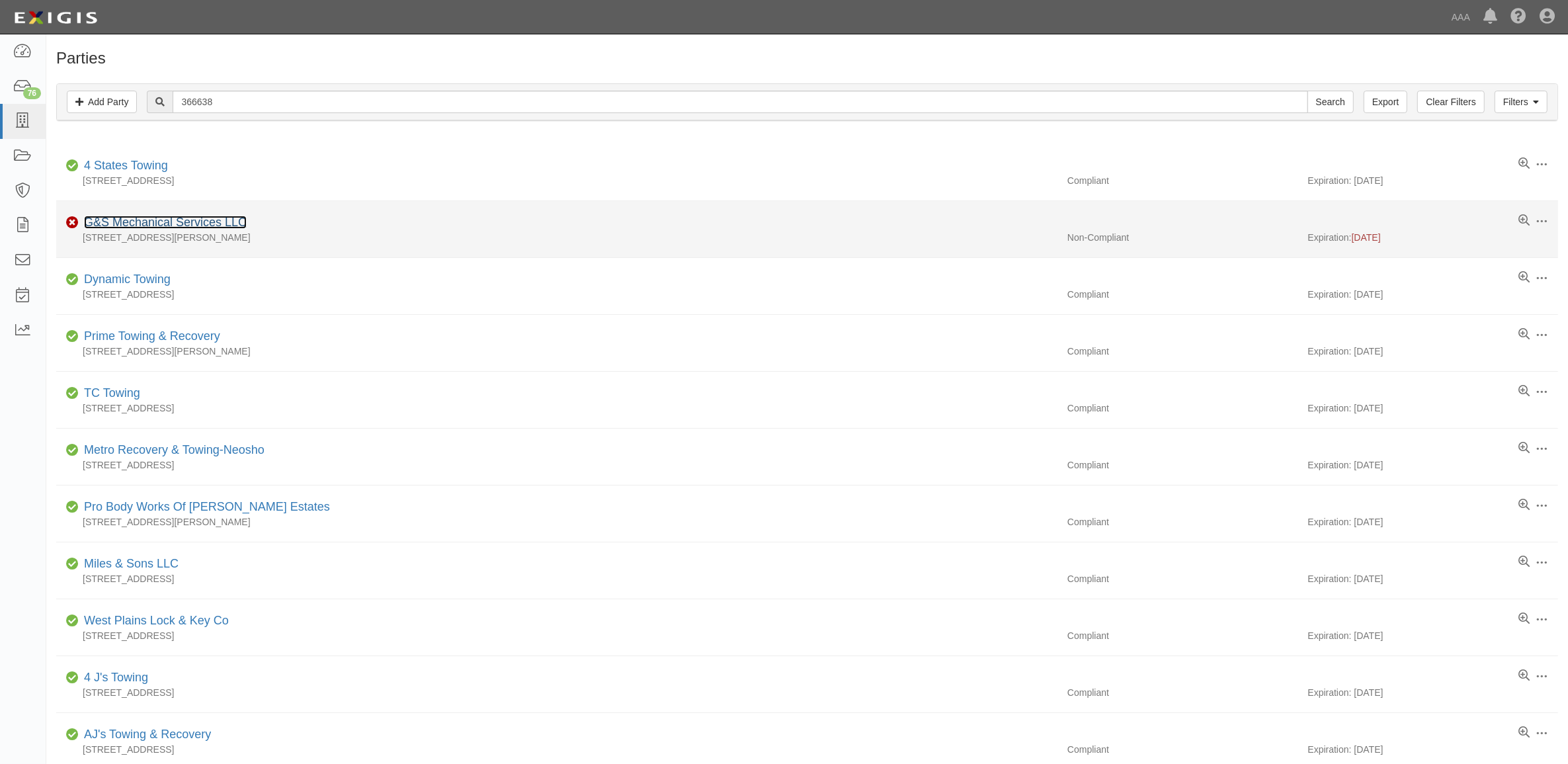
click at [176, 228] on link "G&S Mechanical Services LLC" at bounding box center [164, 222] width 163 height 13
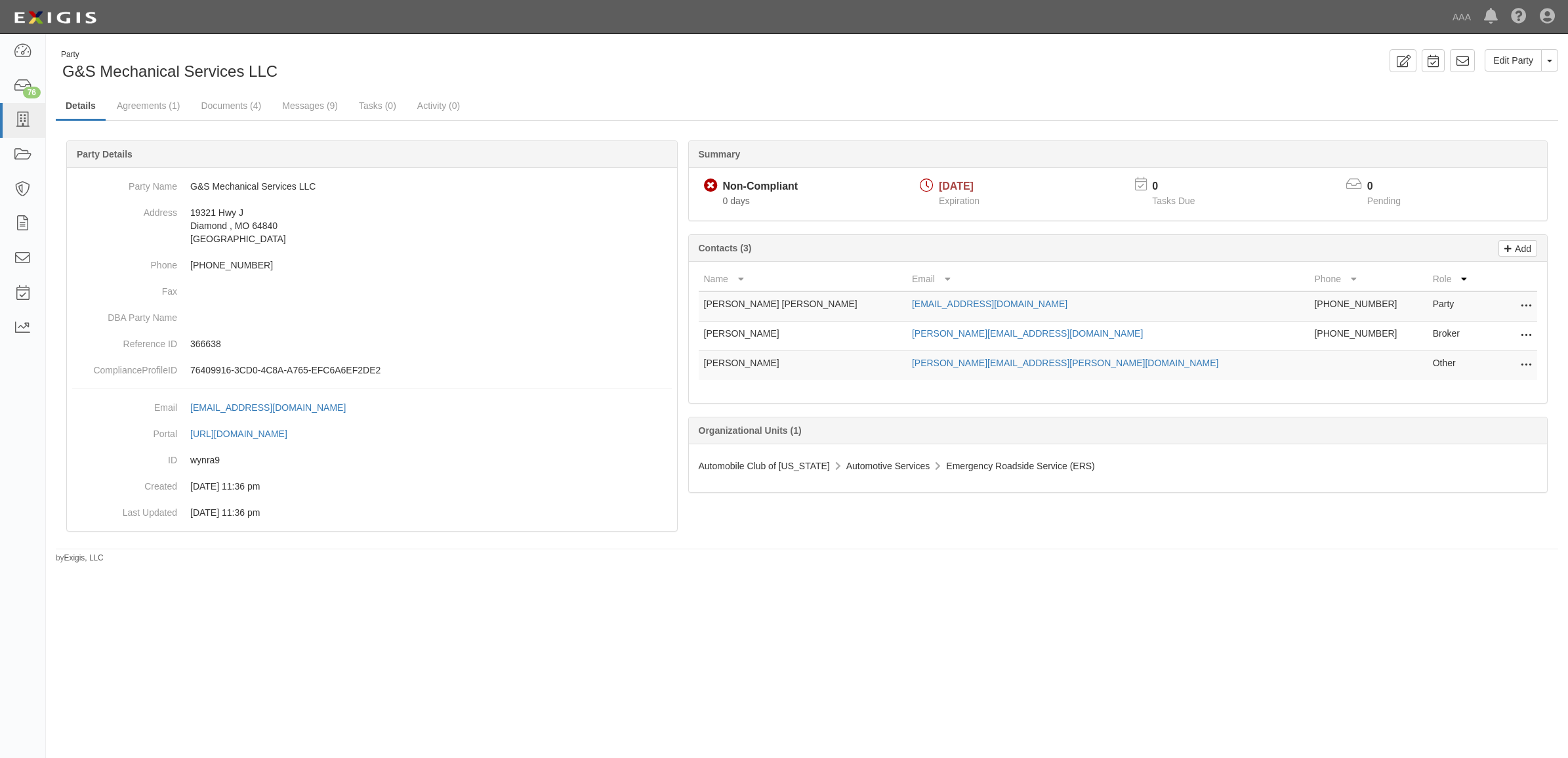
drag, startPoint x: 1520, startPoint y: 336, endPoint x: 1506, endPoint y: 336, distance: 14.0
click at [1520, 336] on icon at bounding box center [1525, 336] width 10 height 17
click at [1487, 334] on link "Edit" at bounding box center [1479, 331] width 103 height 23
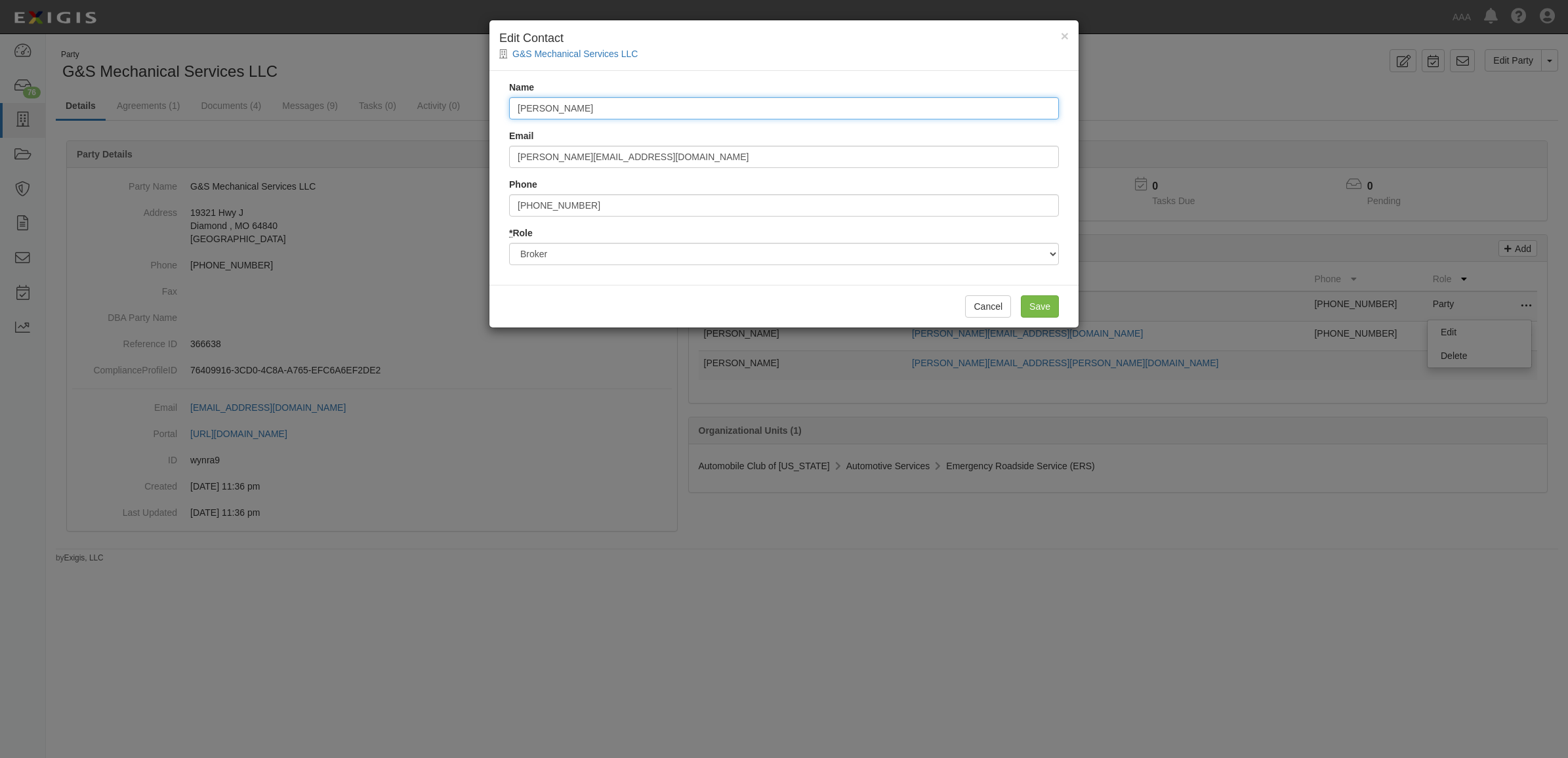
drag, startPoint x: 627, startPoint y: 112, endPoint x: 322, endPoint y: 57, distance: 309.9
click at [365, 75] on div "× Edit Contact G&S Mechanical Services LLC Name Brooke Massey Email brooke@towi…" at bounding box center [784, 379] width 1568 height 758
type input "[PERSON_NAME]"
type input "[EMAIL_ADDRESS][DOMAIN_NAME]"
type input "8"
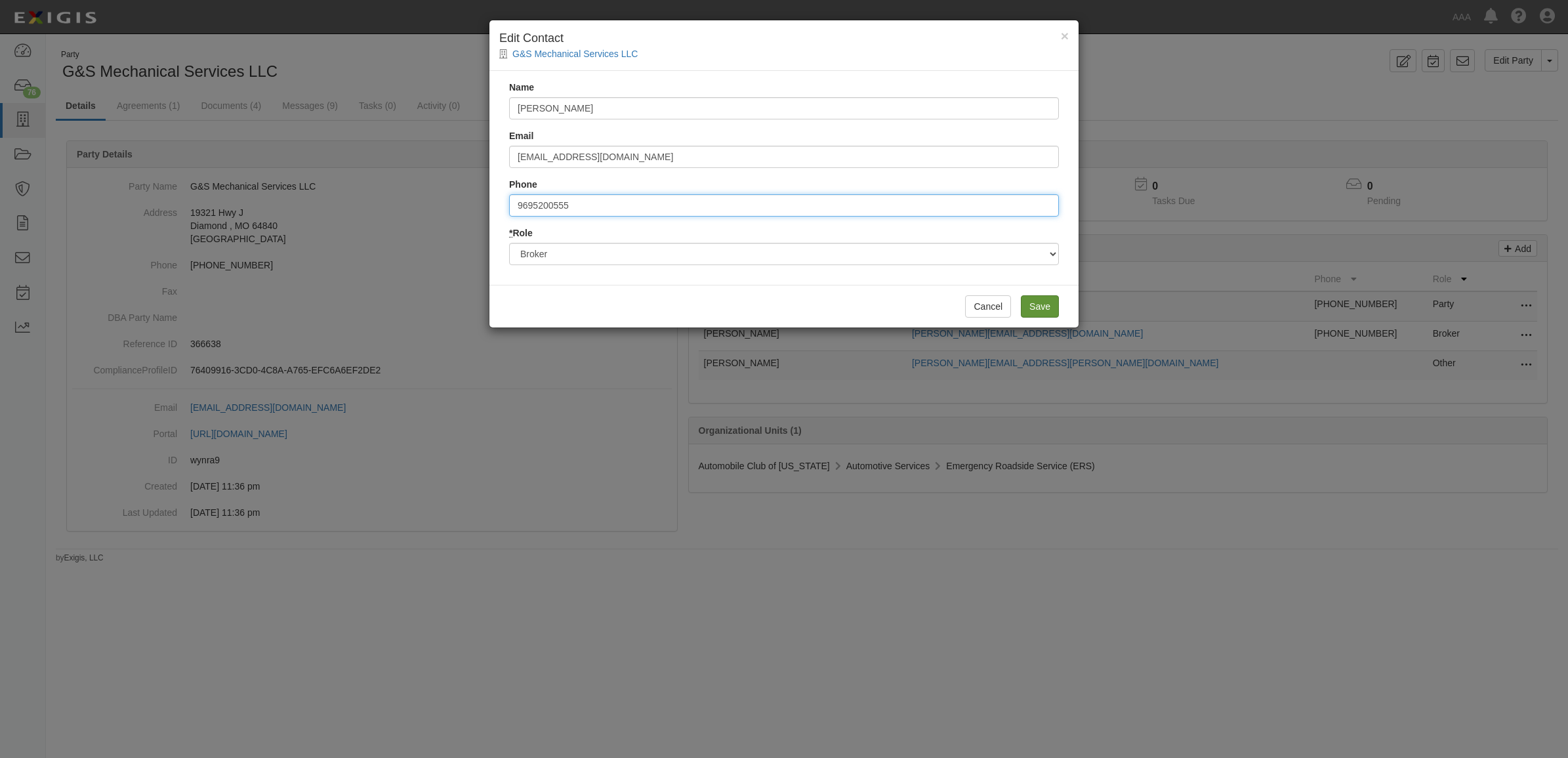
type input "9695200555"
click at [1040, 300] on input "Save" at bounding box center [1039, 307] width 38 height 22
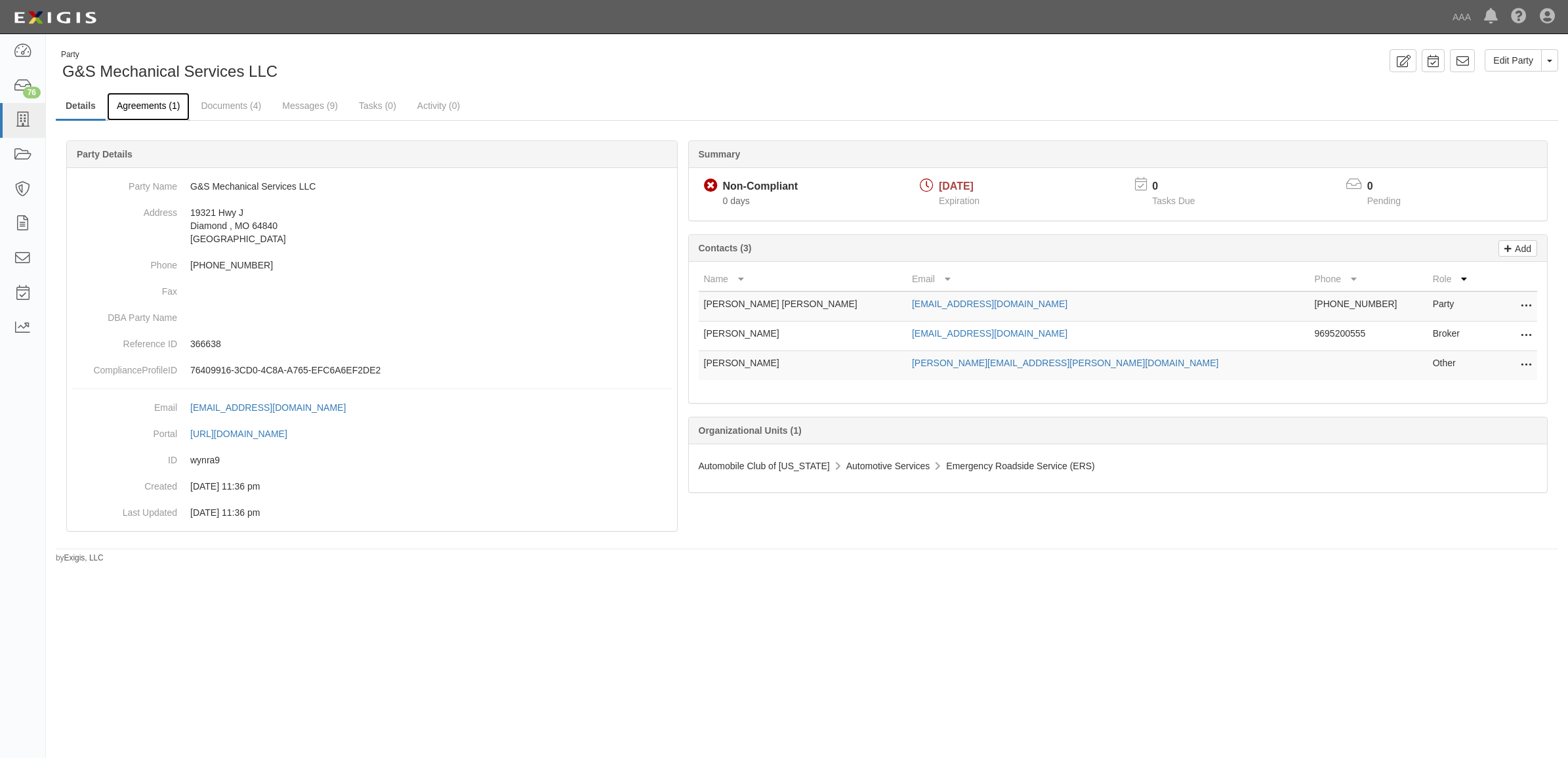
click at [156, 103] on link "Agreements (1)" at bounding box center [148, 106] width 83 height 28
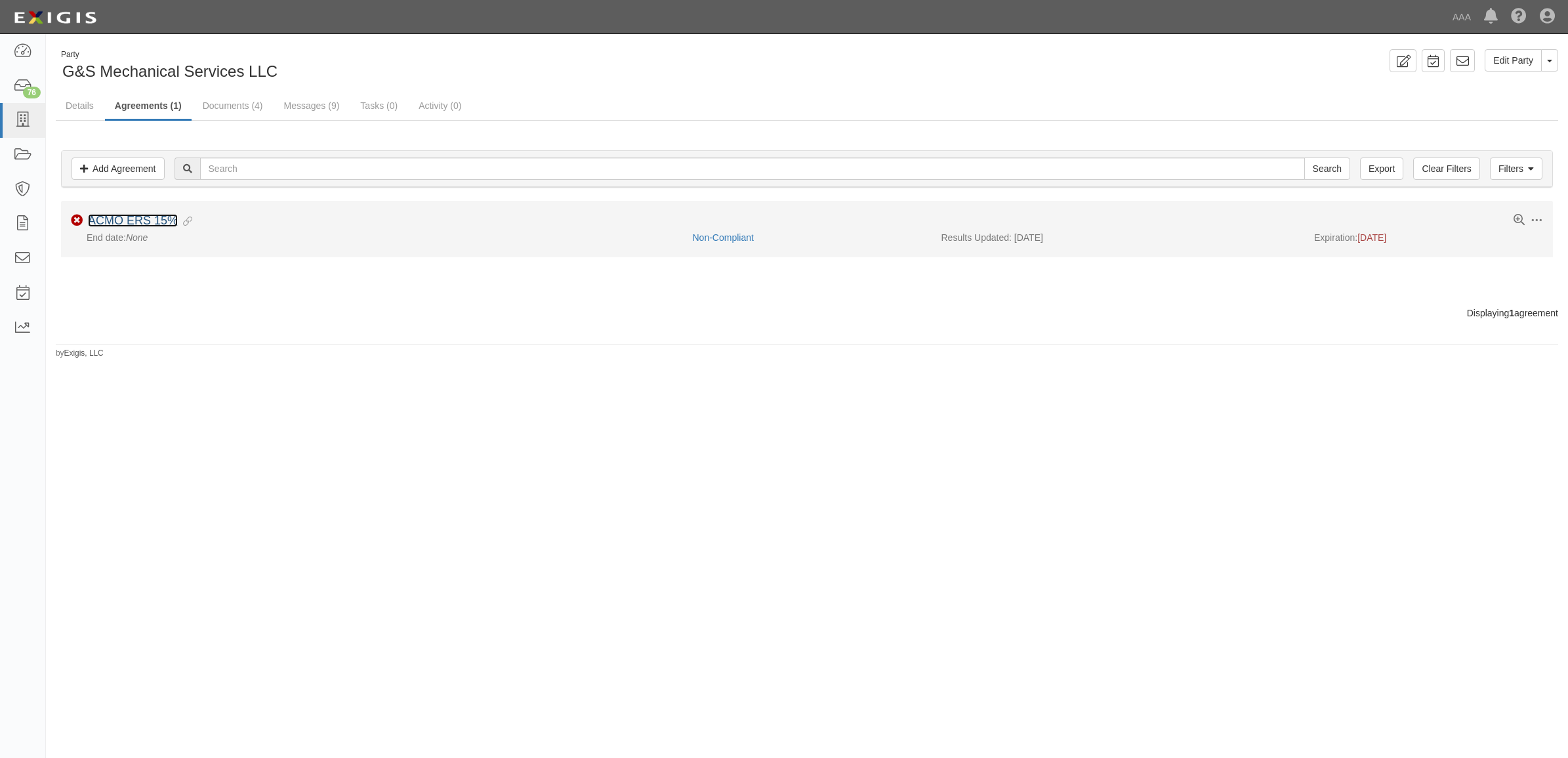
click at [146, 223] on link "ACMO ERS 15%" at bounding box center [132, 220] width 89 height 13
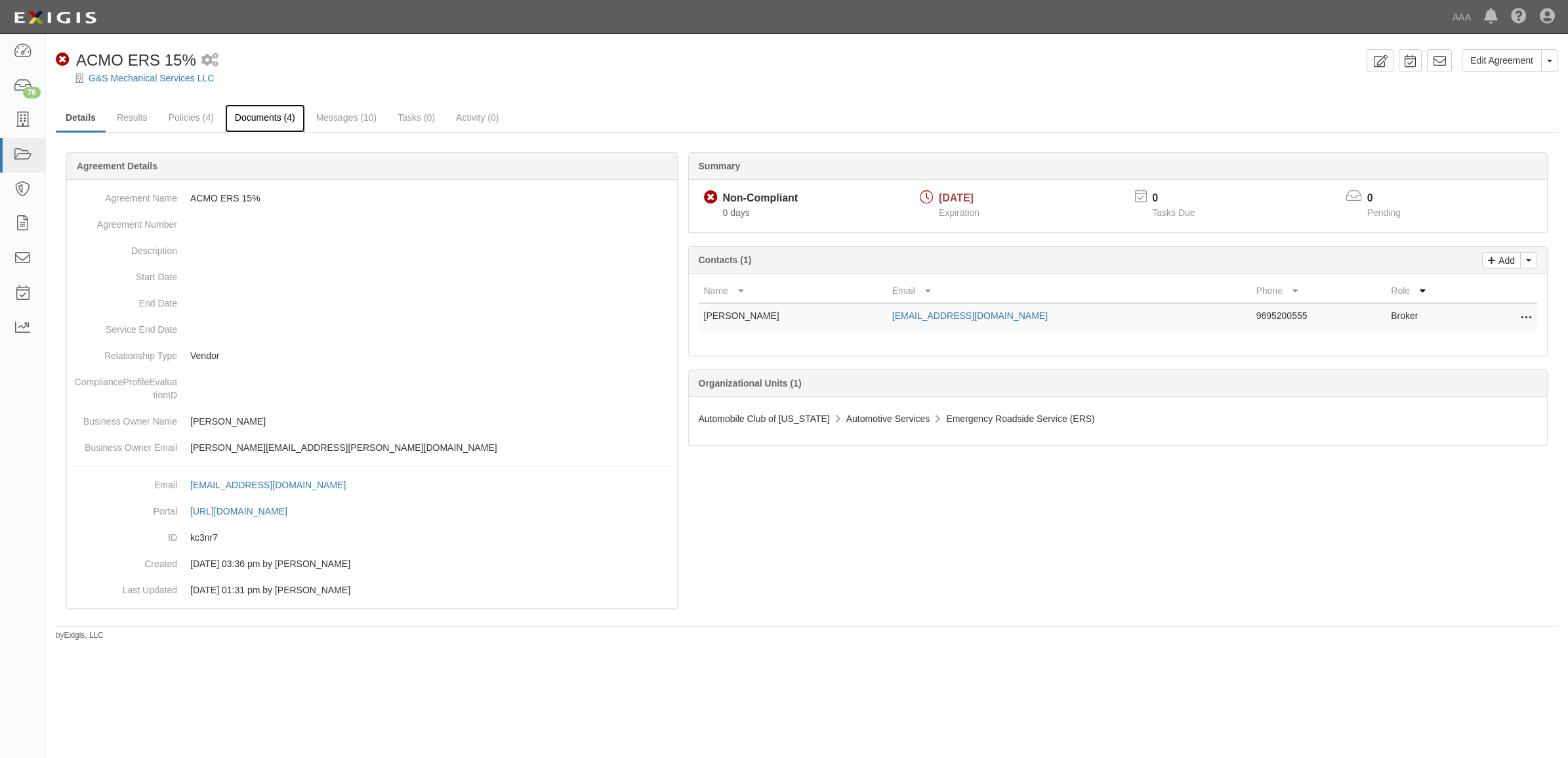
click at [245, 110] on link "Documents (4)" at bounding box center [265, 118] width 80 height 28
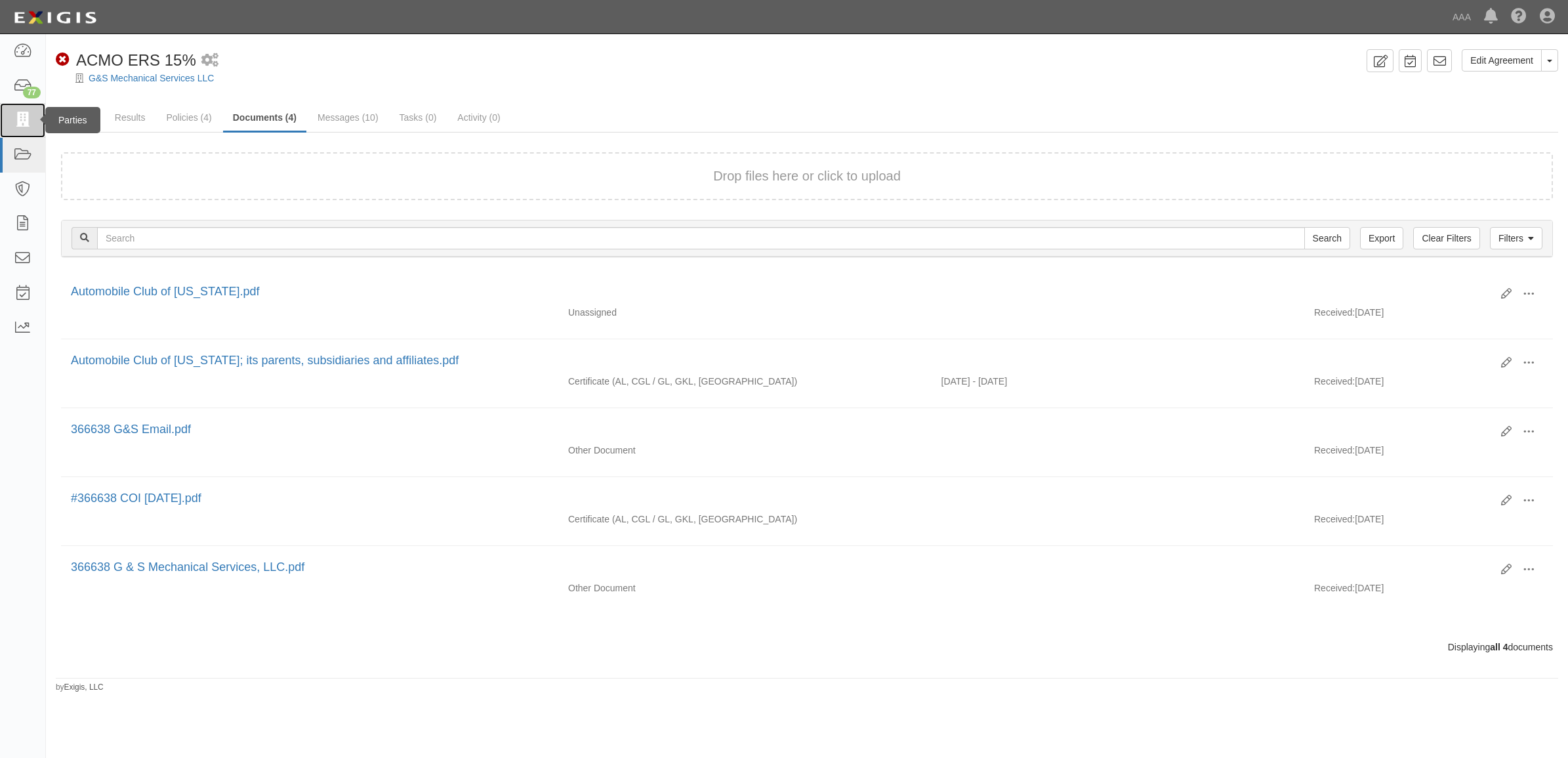
click at [21, 125] on icon at bounding box center [22, 120] width 19 height 15
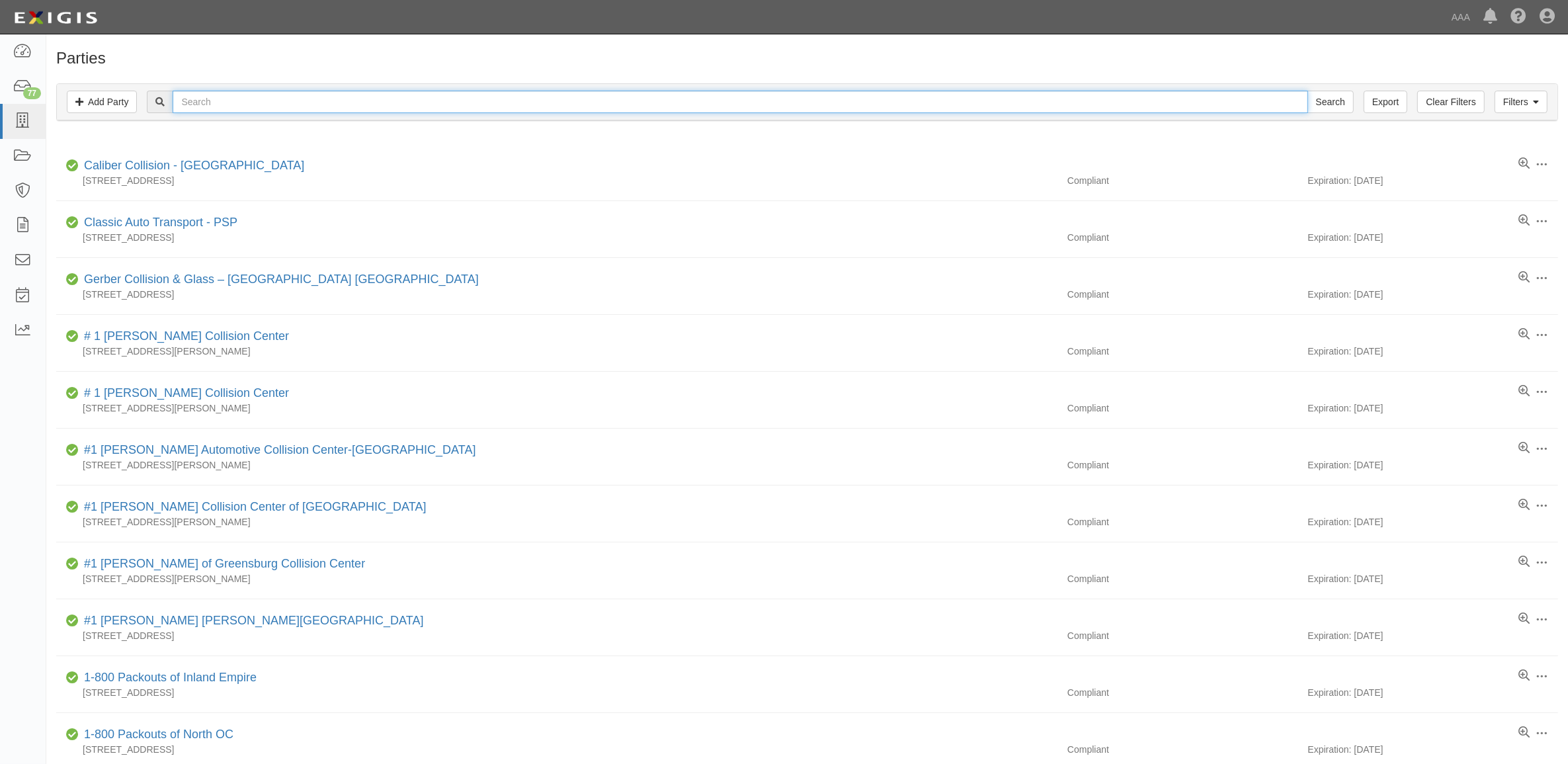
click at [204, 102] on input "text" at bounding box center [740, 101] width 1135 height 23
paste input "10316"
type input "10316"
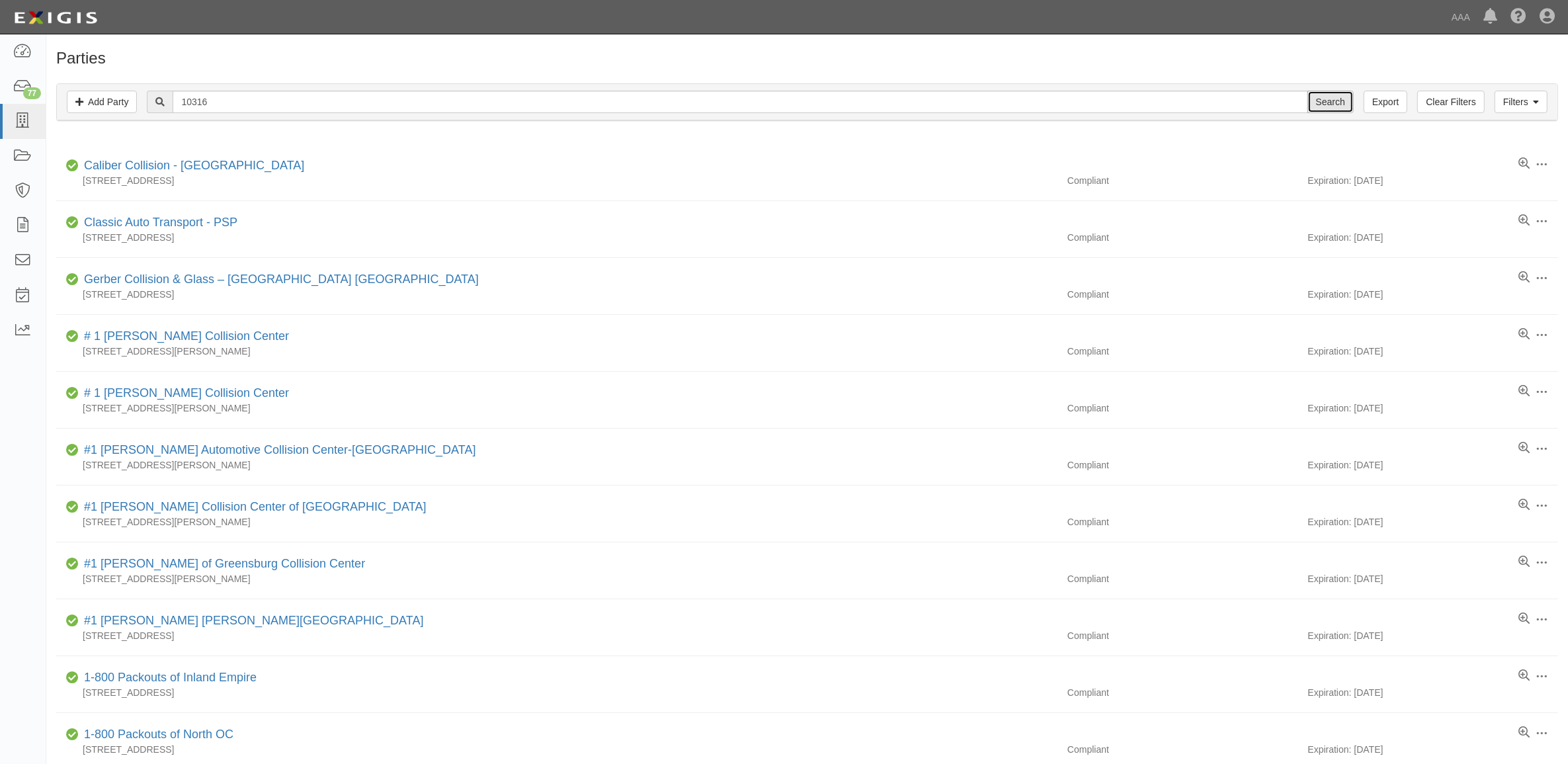
click at [1313, 102] on input "Search" at bounding box center [1329, 101] width 46 height 23
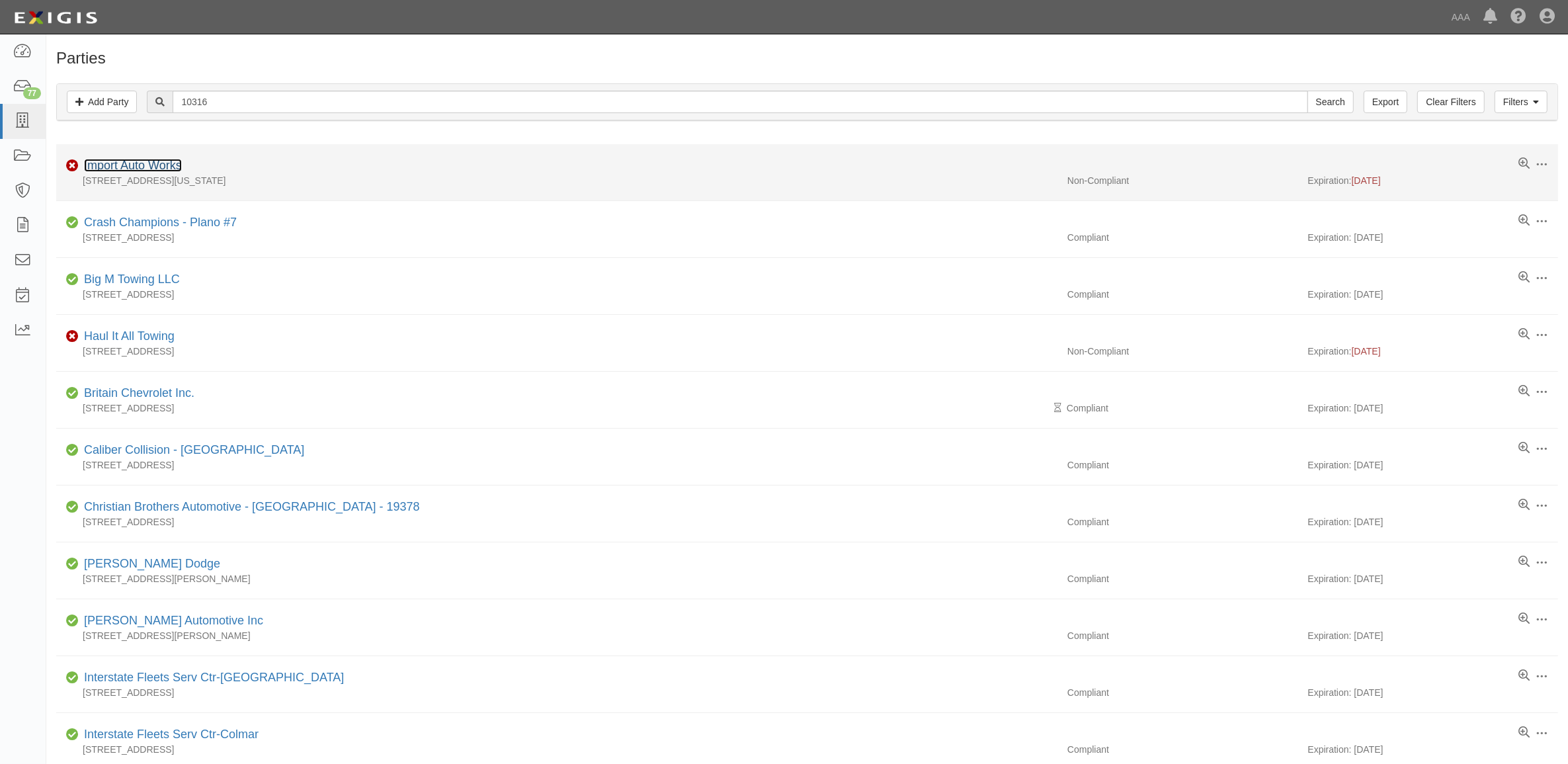
click at [134, 167] on link "Import Auto Works" at bounding box center [132, 165] width 98 height 13
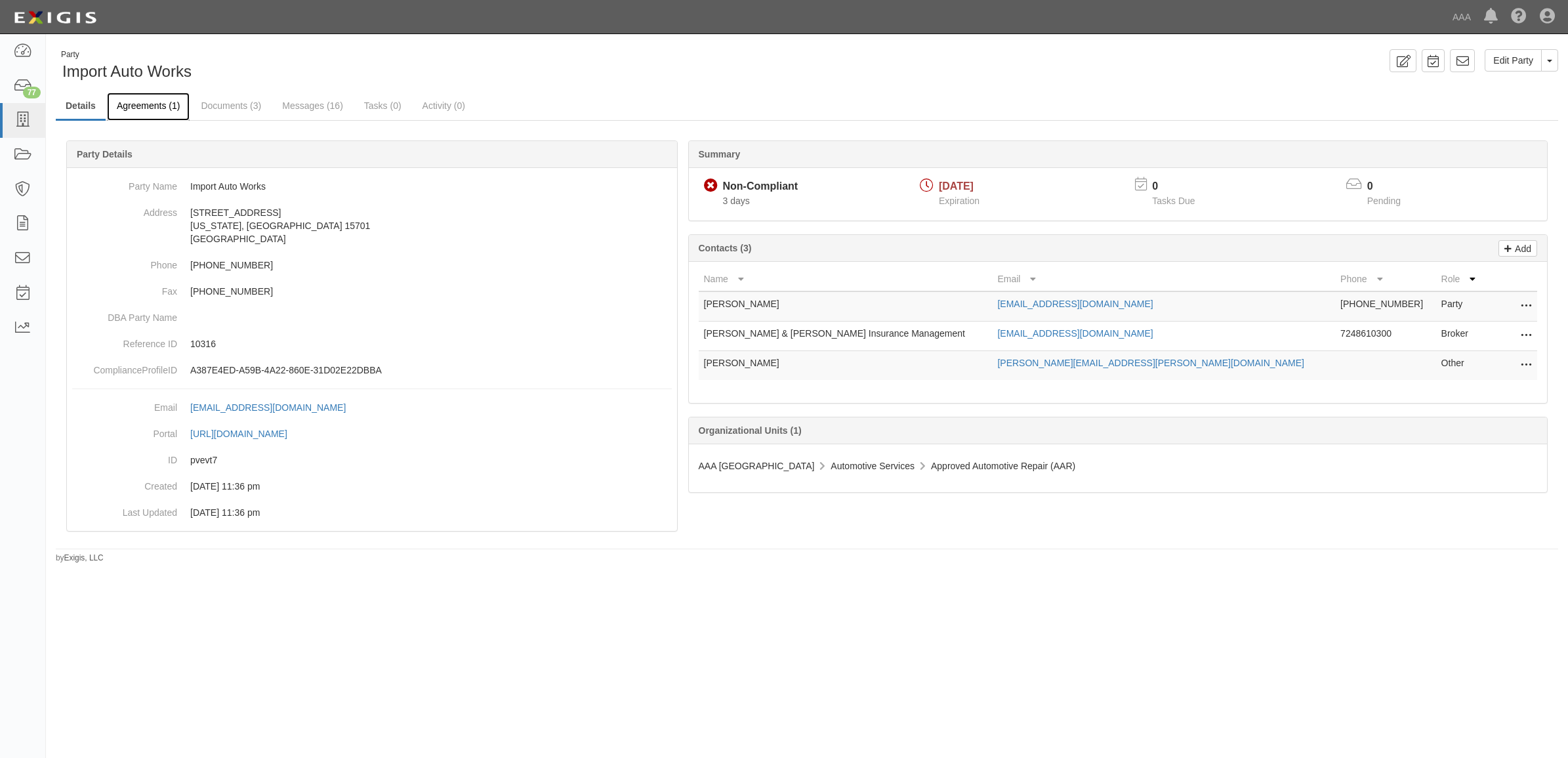
click at [179, 102] on link "Agreements (1)" at bounding box center [148, 106] width 83 height 28
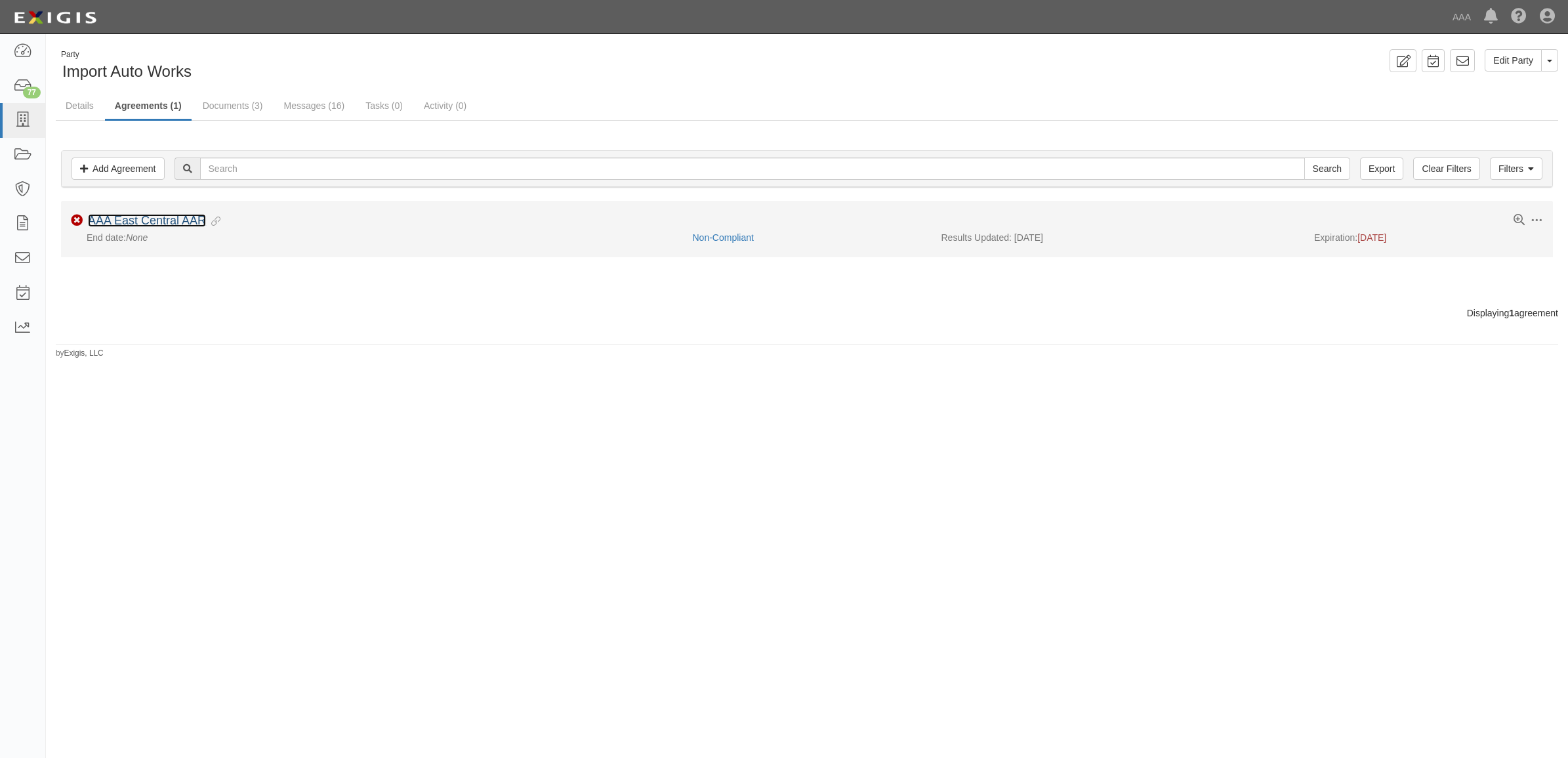
click at [158, 221] on link "AAA East Central AAR" at bounding box center [146, 220] width 118 height 13
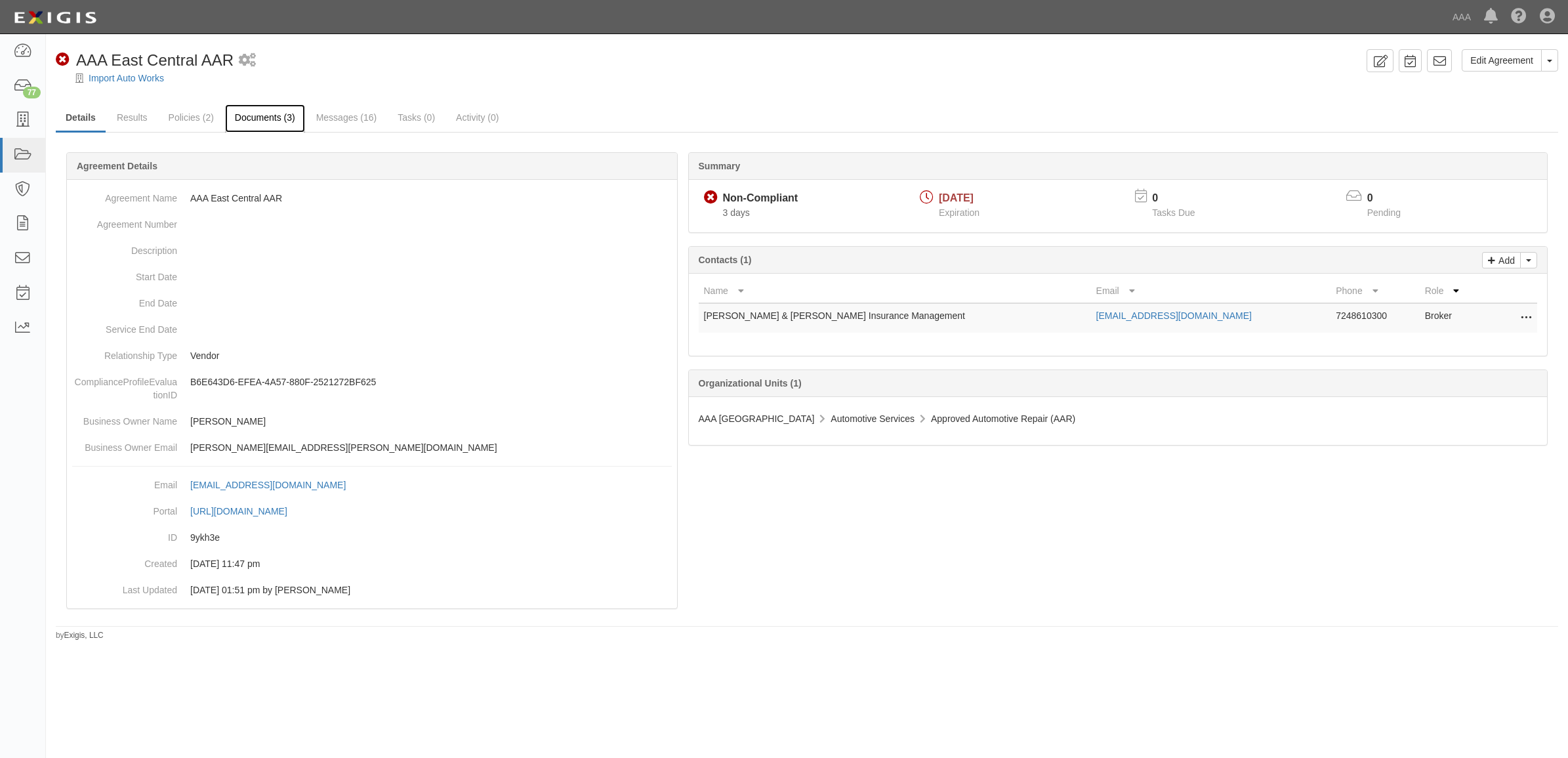
click at [278, 115] on link "Documents (3)" at bounding box center [265, 118] width 80 height 28
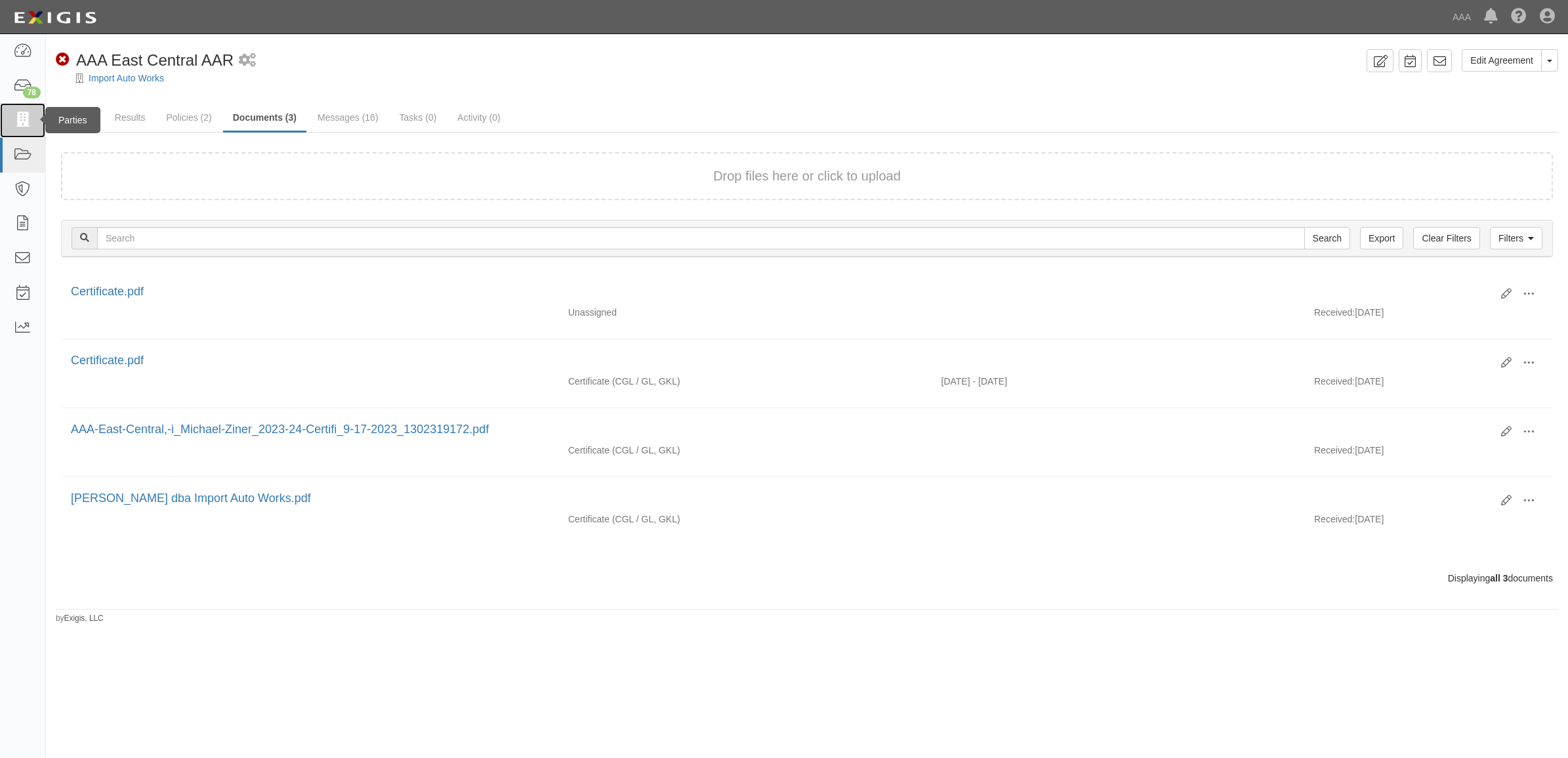
click at [12, 116] on link at bounding box center [22, 119] width 46 height 34
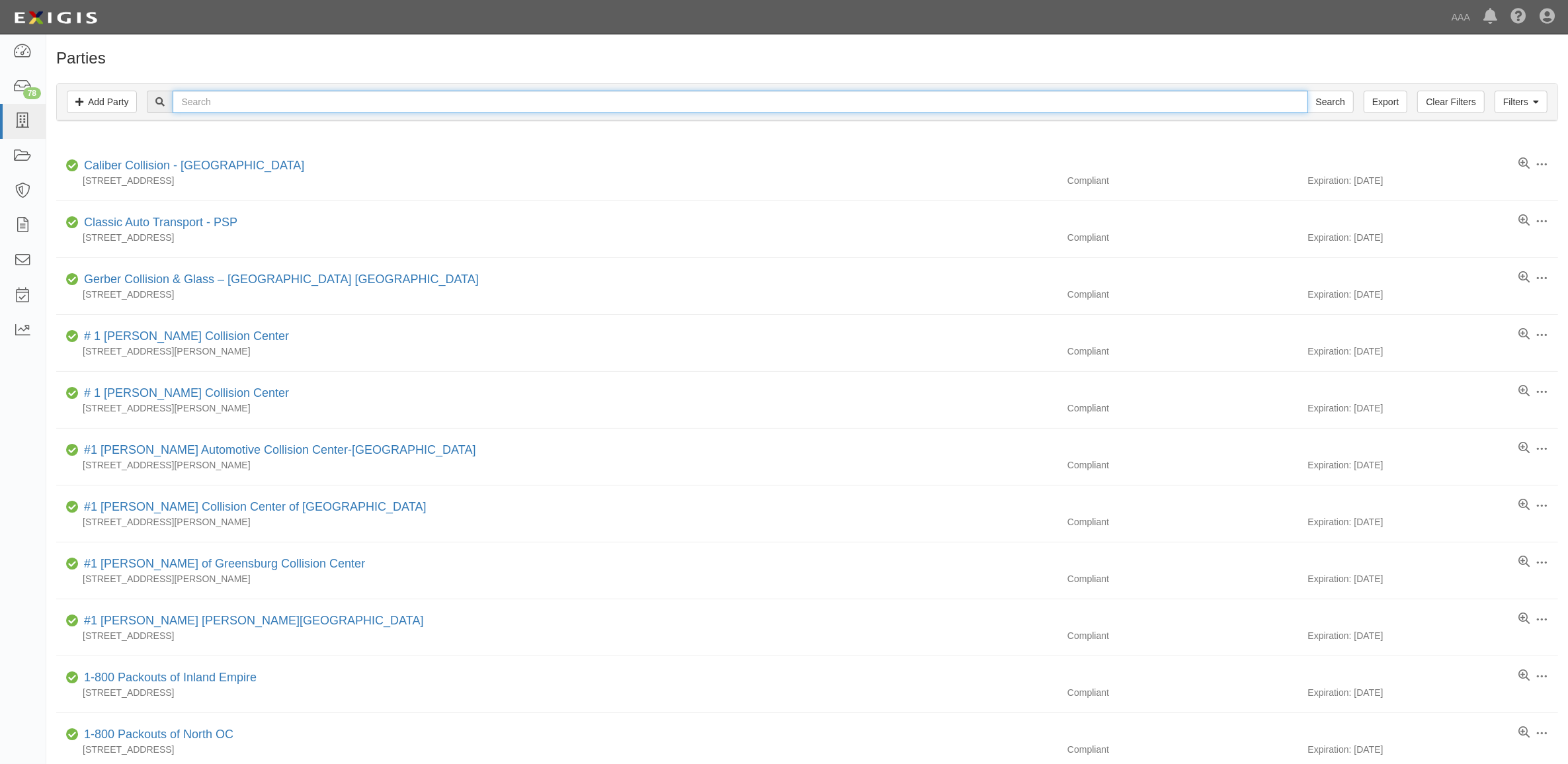
click at [282, 103] on input "text" at bounding box center [740, 101] width 1135 height 23
paste input "550553"
type input "550553"
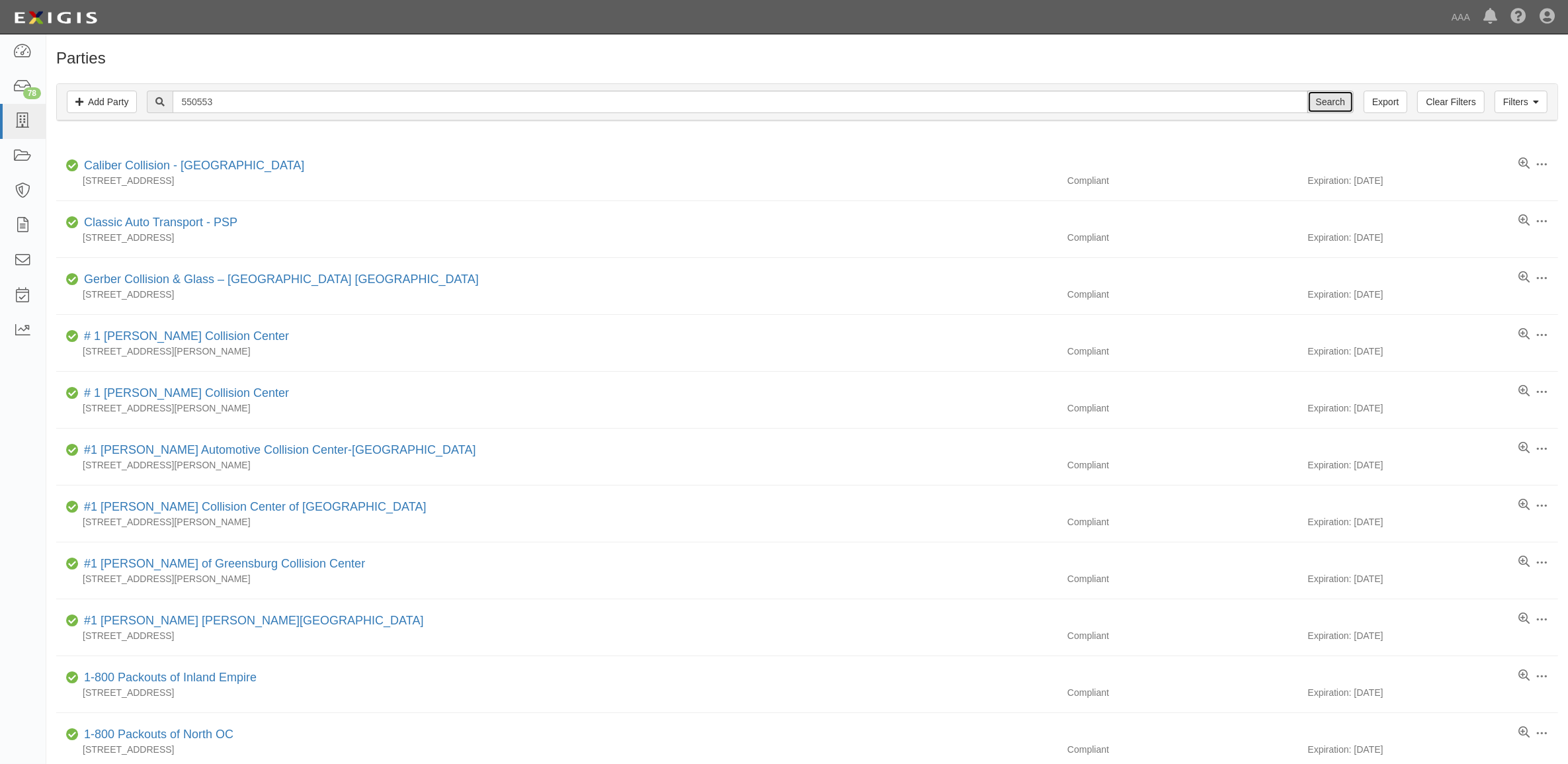
click at [1323, 103] on input "Search" at bounding box center [1329, 101] width 46 height 23
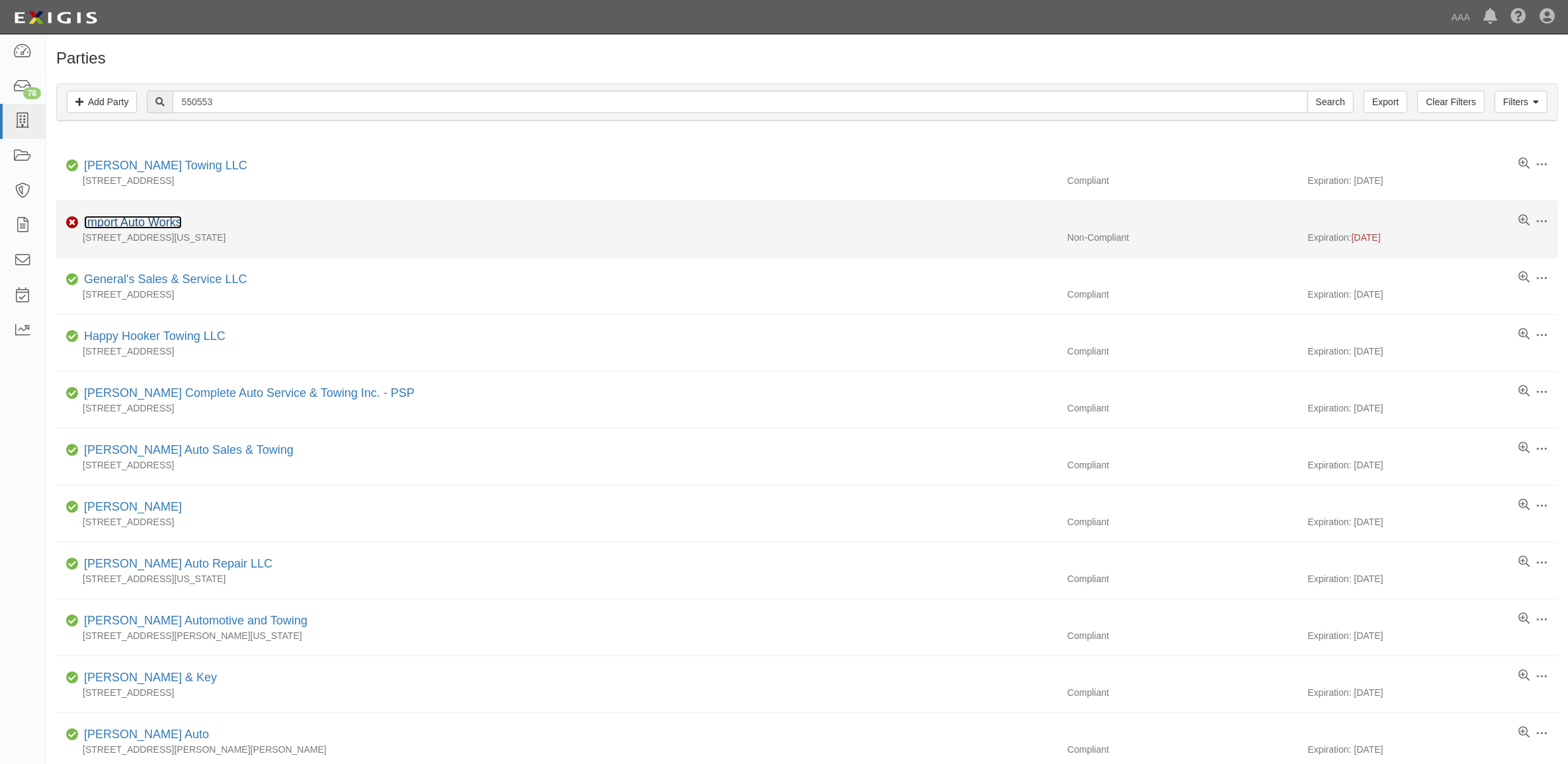
click at [160, 220] on link "Import Auto Works" at bounding box center [132, 222] width 98 height 13
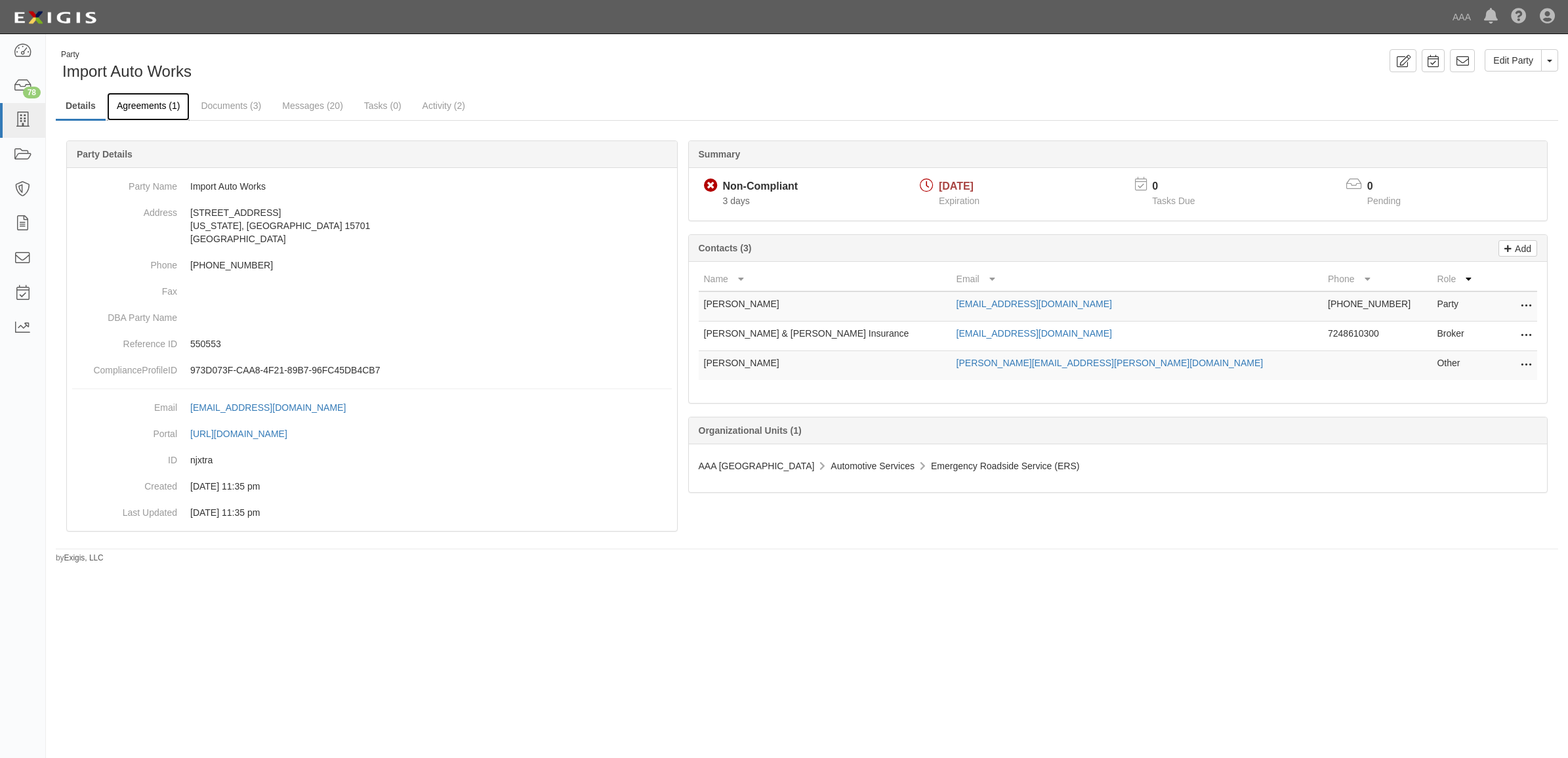
click at [158, 108] on link "Agreements (1)" at bounding box center [148, 106] width 83 height 28
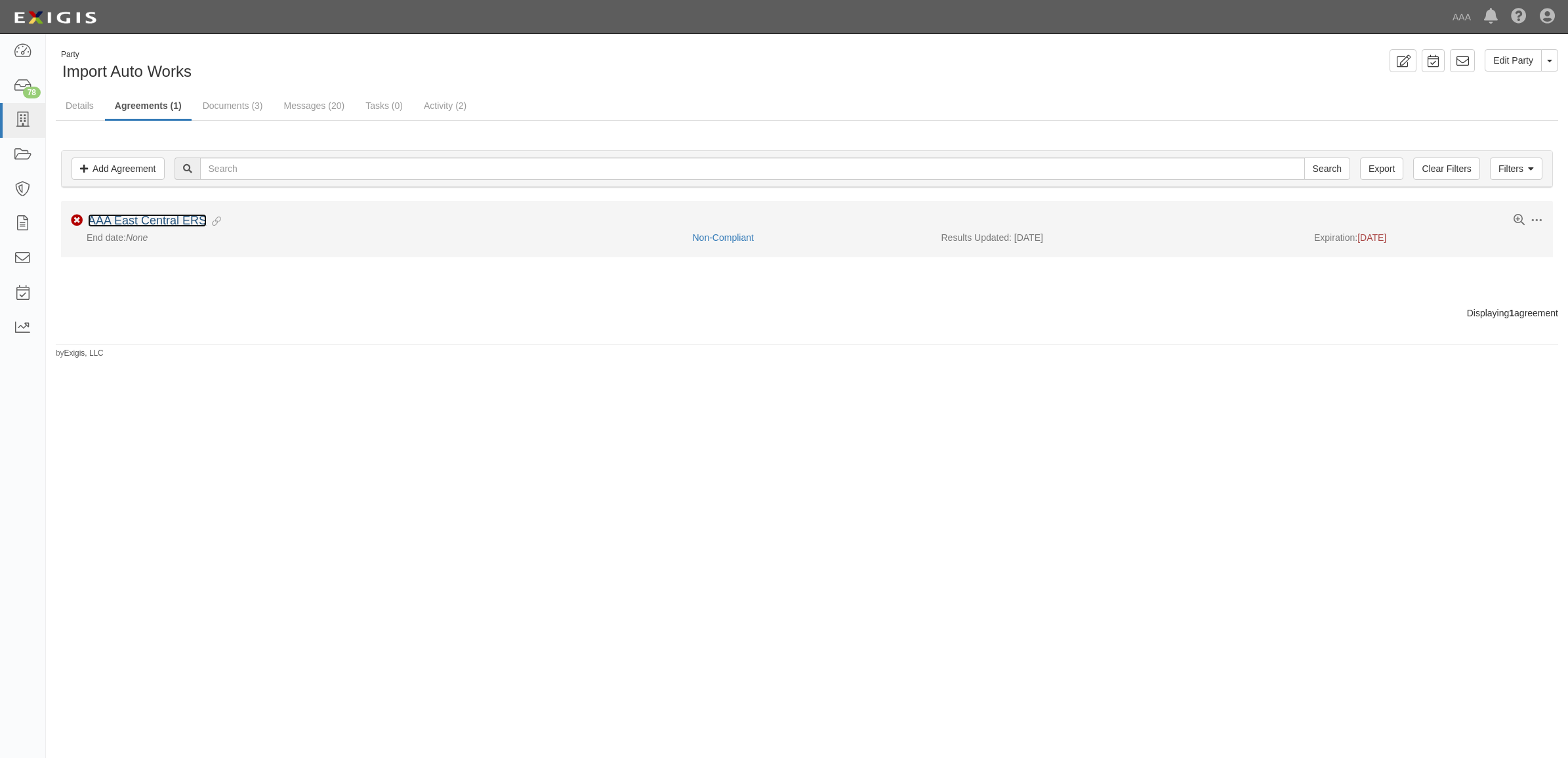
click at [185, 218] on link "AAA East Central ERS" at bounding box center [146, 220] width 118 height 13
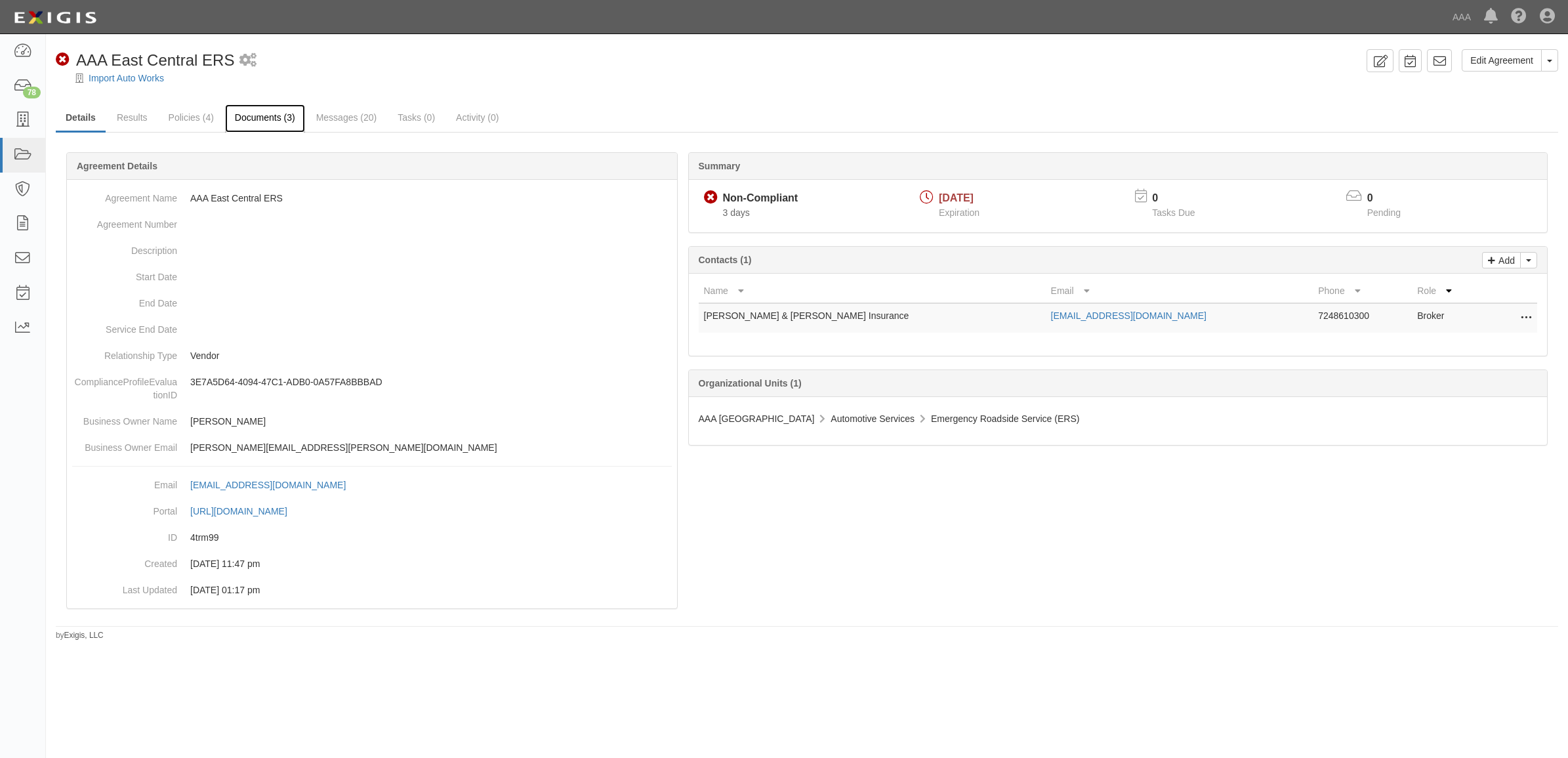
click at [302, 120] on link "Documents (3)" at bounding box center [265, 118] width 80 height 28
click at [281, 119] on link "Documents (3)" at bounding box center [265, 118] width 80 height 28
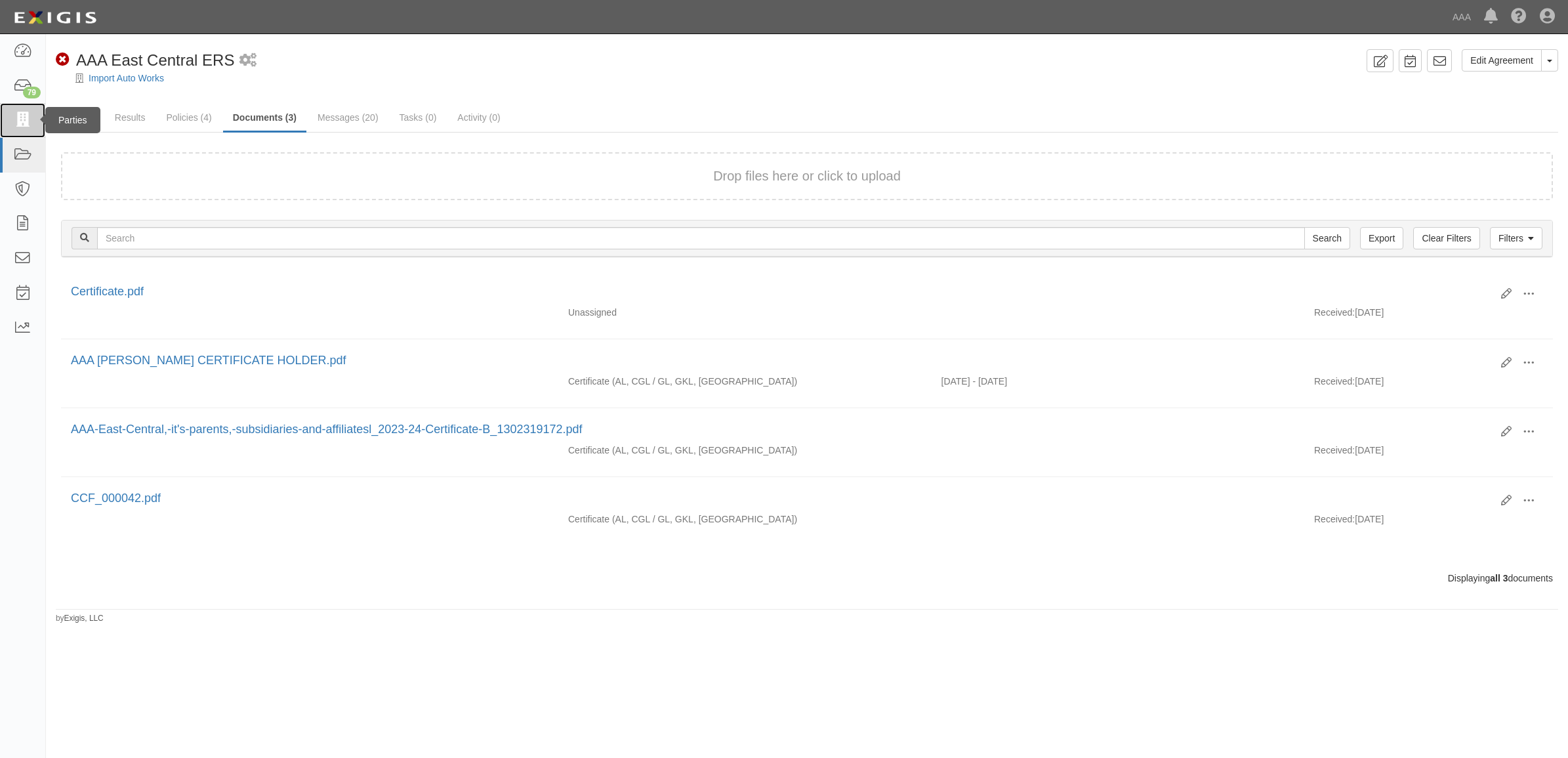
click at [28, 126] on icon at bounding box center [22, 120] width 19 height 15
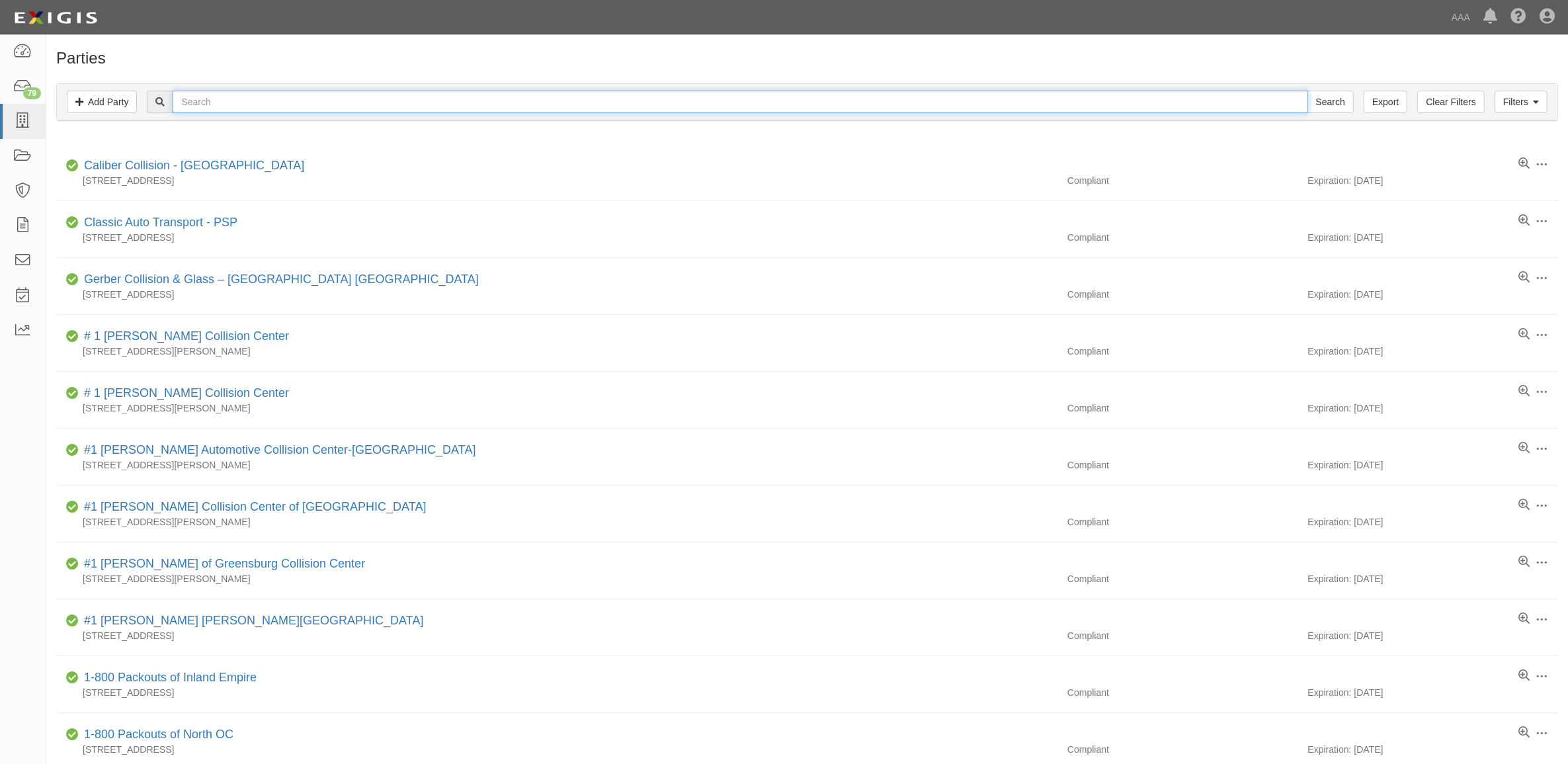
click at [231, 108] on input "text" at bounding box center [740, 101] width 1135 height 23
type input "CC289066"
click at [1307, 90] on input "Search" at bounding box center [1329, 101] width 46 height 23
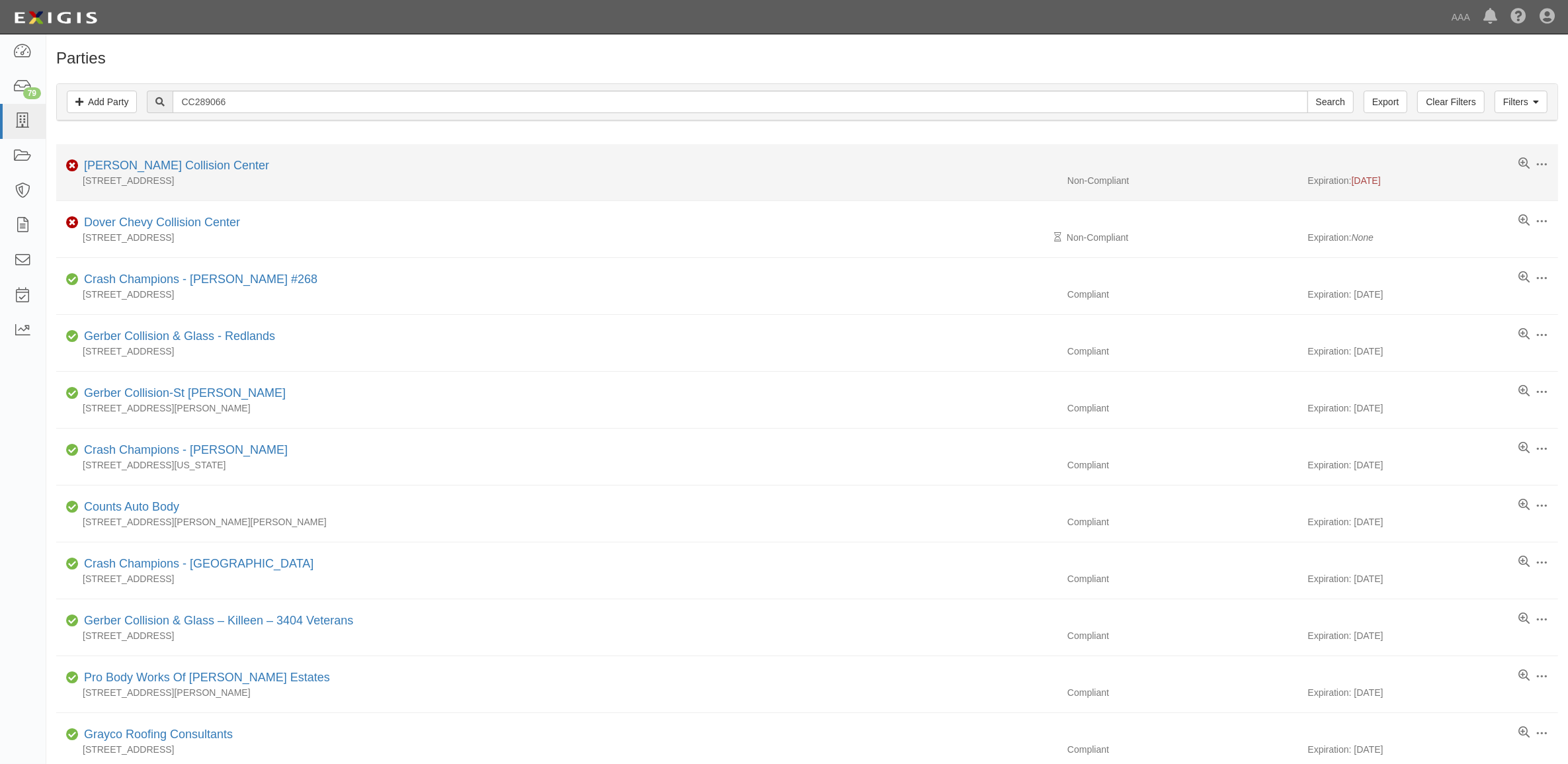
click at [193, 174] on div "9804 Bluegrass Parkway, Louisville, KY 40299-1906" at bounding box center [557, 180] width 1001 height 13
click at [190, 174] on div "9804 Bluegrass Parkway, Louisville, KY 40299-1906" at bounding box center [557, 180] width 1001 height 13
click at [187, 166] on link "Bachman Collision Center" at bounding box center [176, 165] width 185 height 13
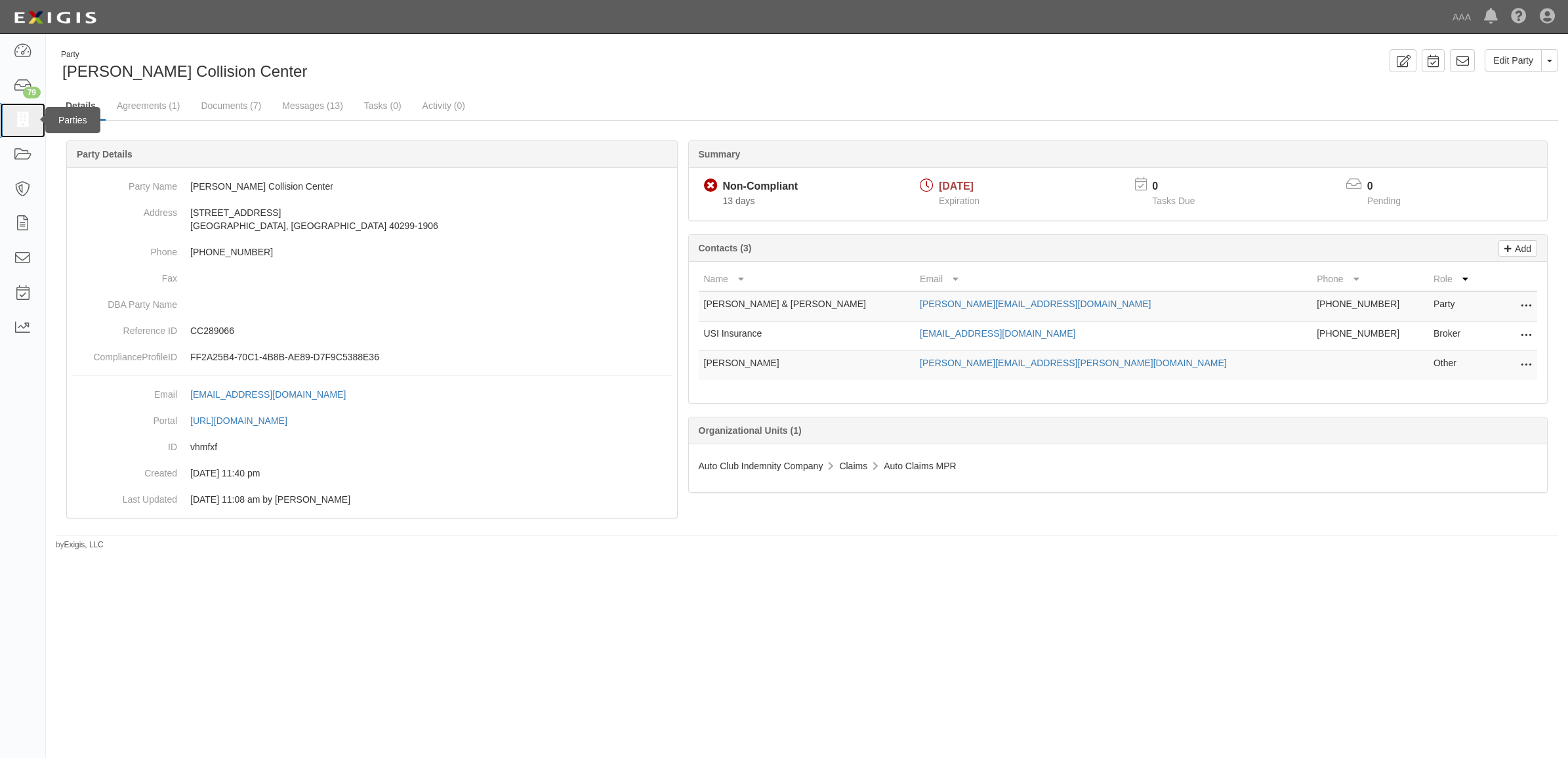
click at [32, 123] on link at bounding box center [22, 119] width 46 height 34
